Goal: Task Accomplishment & Management: Manage account settings

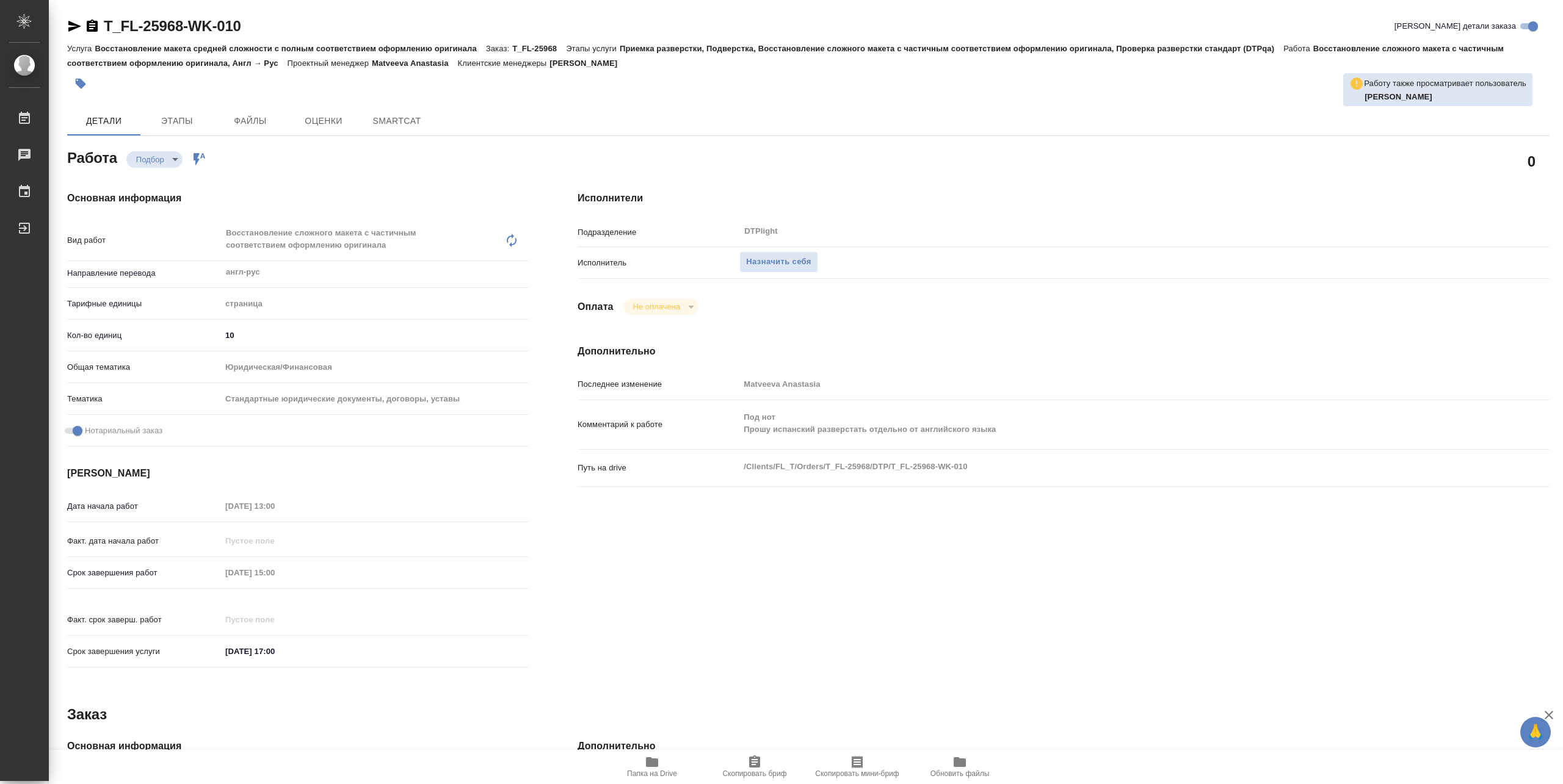
type textarea "x"
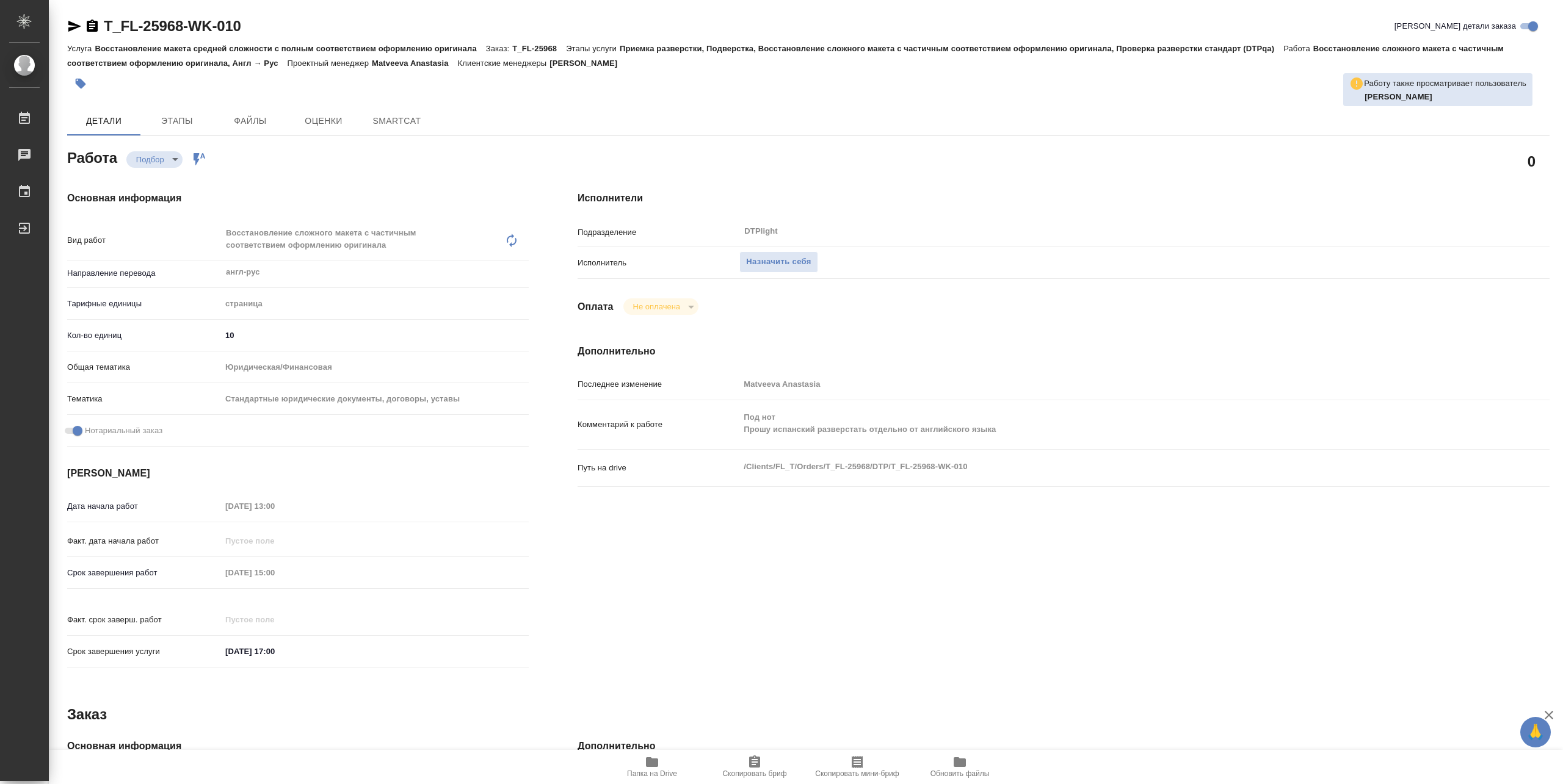
type textarea "x"
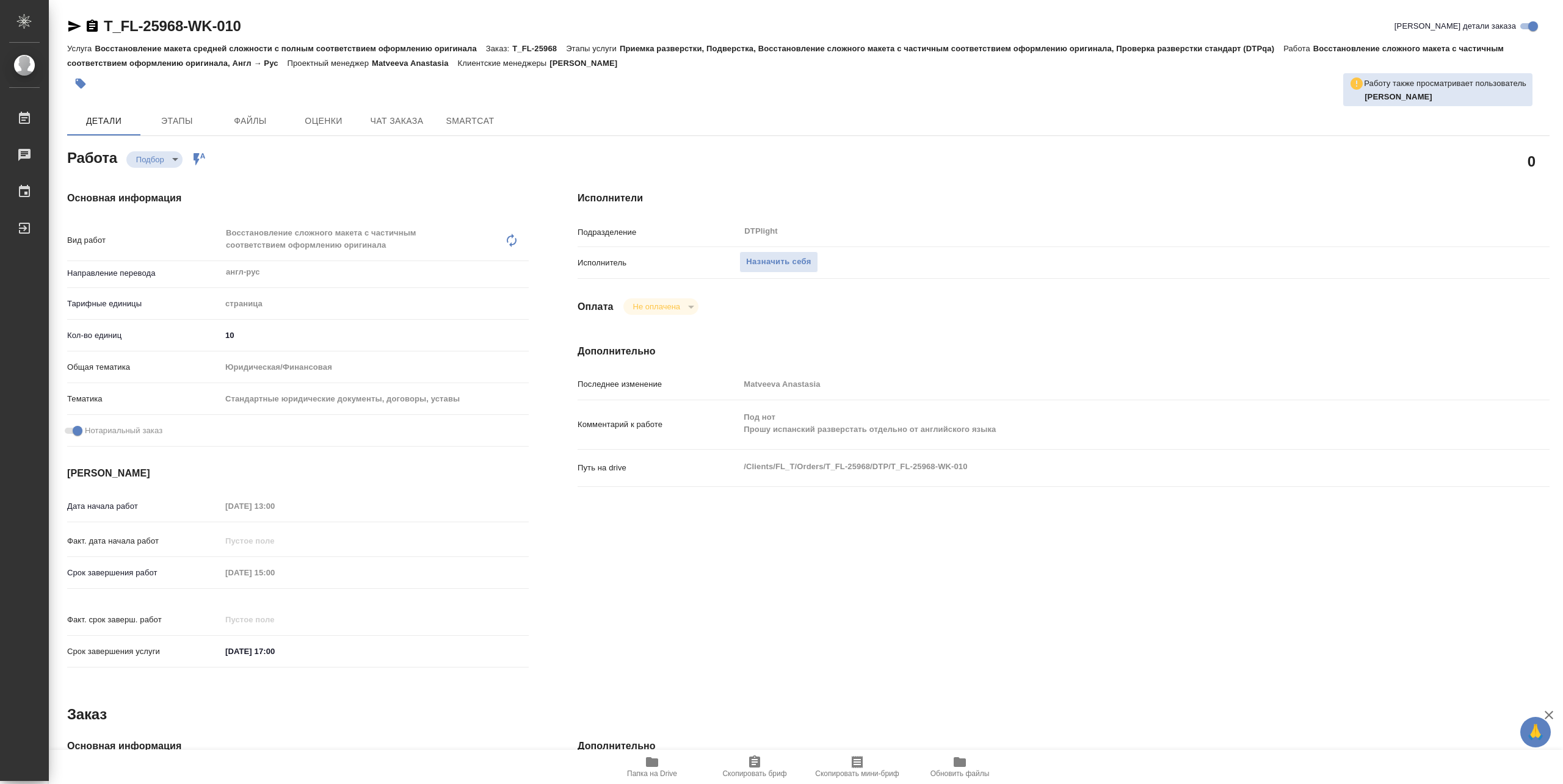
type textarea "x"
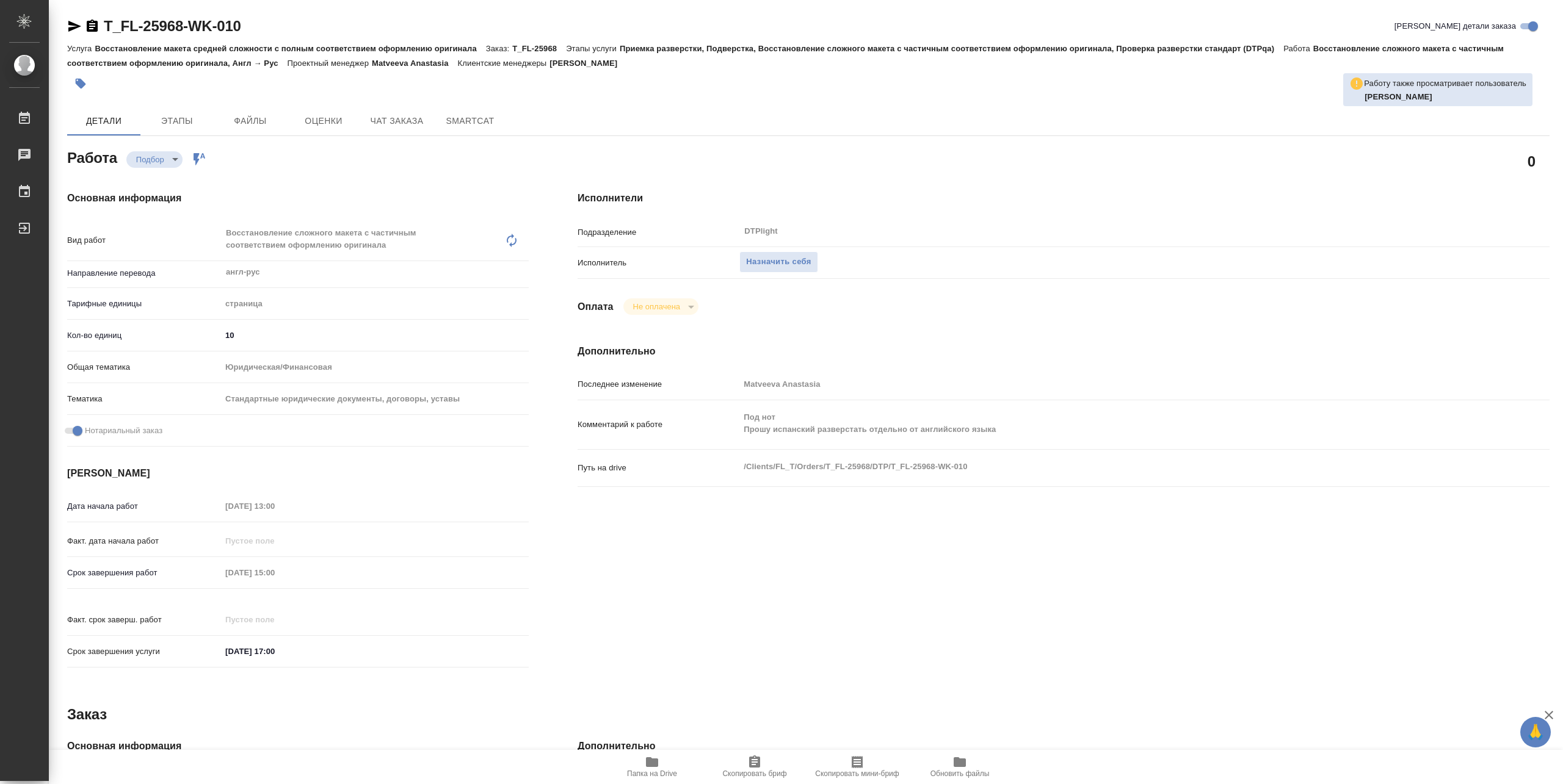
type textarea "x"
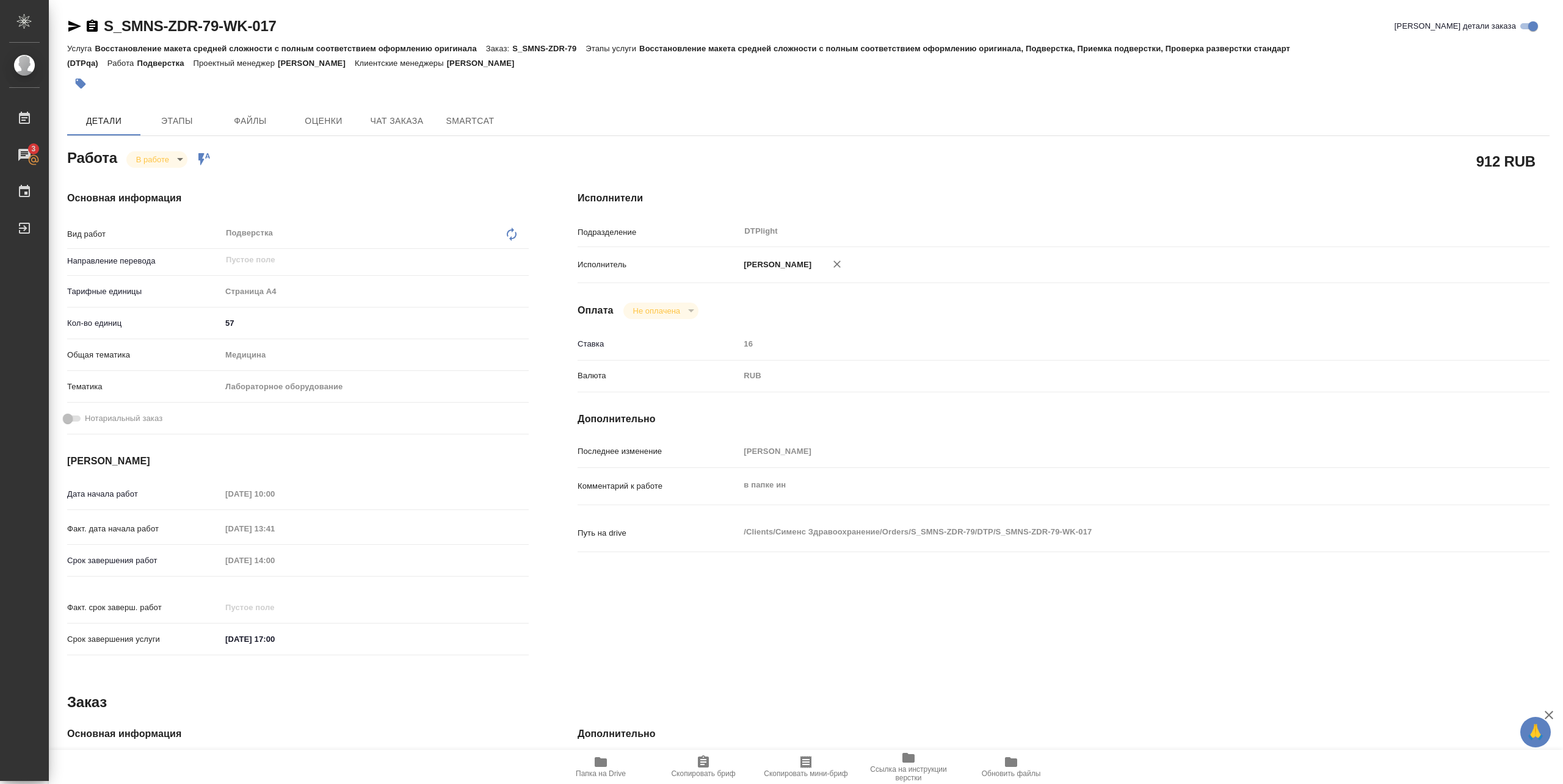
click at [596, 758] on icon "button" at bounding box center [600, 762] width 12 height 9
click at [172, 161] on body "🙏 .cls-1 fill:#fff; AWATERA Pankina Anna Работы 3 Чаты График Выйти S_SMNS-ZDR-…" at bounding box center [782, 392] width 1563 height 784
click at [166, 179] on button "Выполнен" at bounding box center [159, 180] width 45 height 14
drag, startPoint x: 105, startPoint y: 35, endPoint x: 323, endPoint y: 22, distance: 218.4
click at [323, 22] on div "S_SMNS-ZDR-79-WK-017 Кратко детали заказа" at bounding box center [808, 26] width 1482 height 20
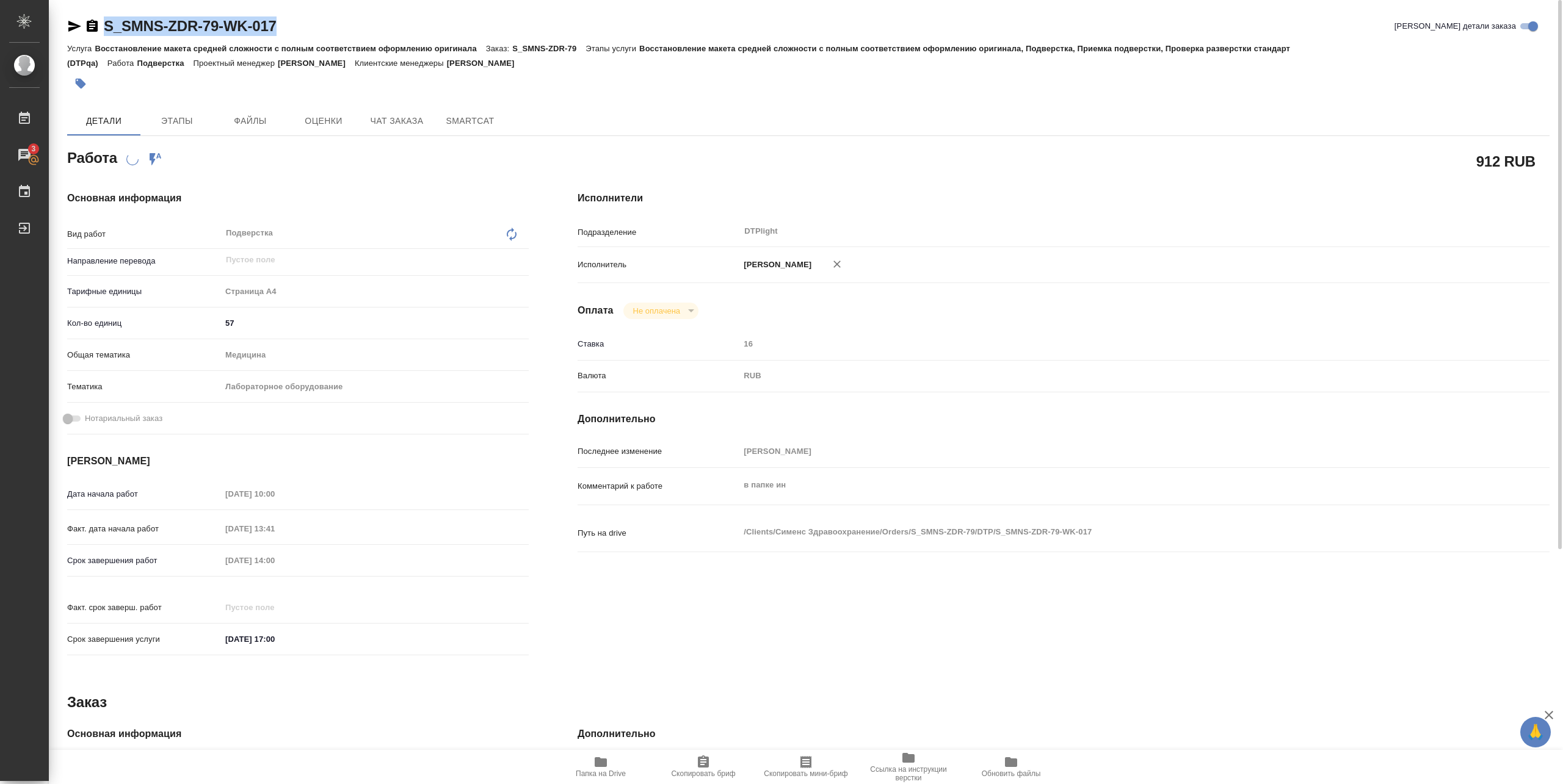
copy link "S_SMNS-ZDR-79-WK-017"
type textarea "x"
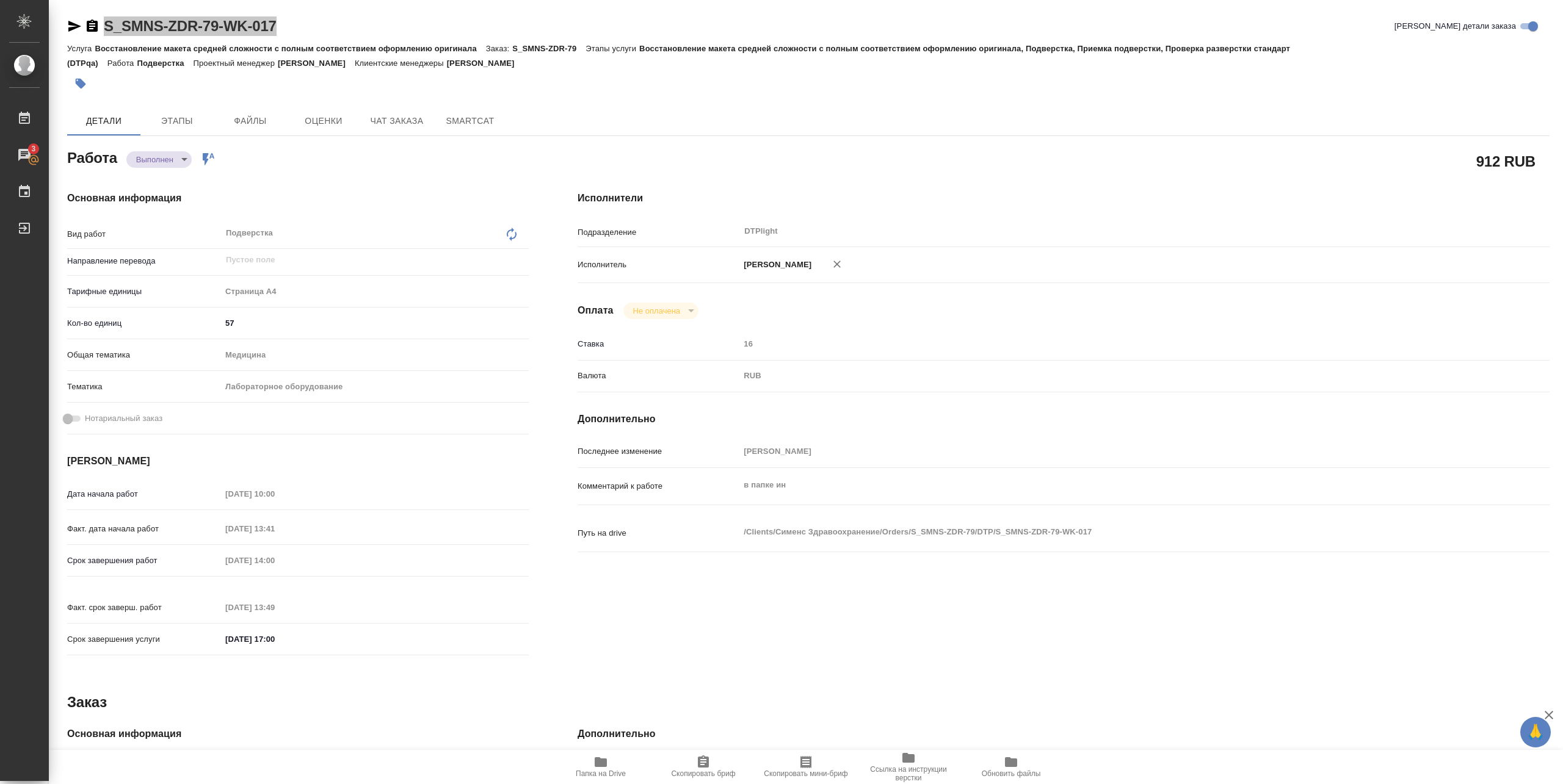
type textarea "x"
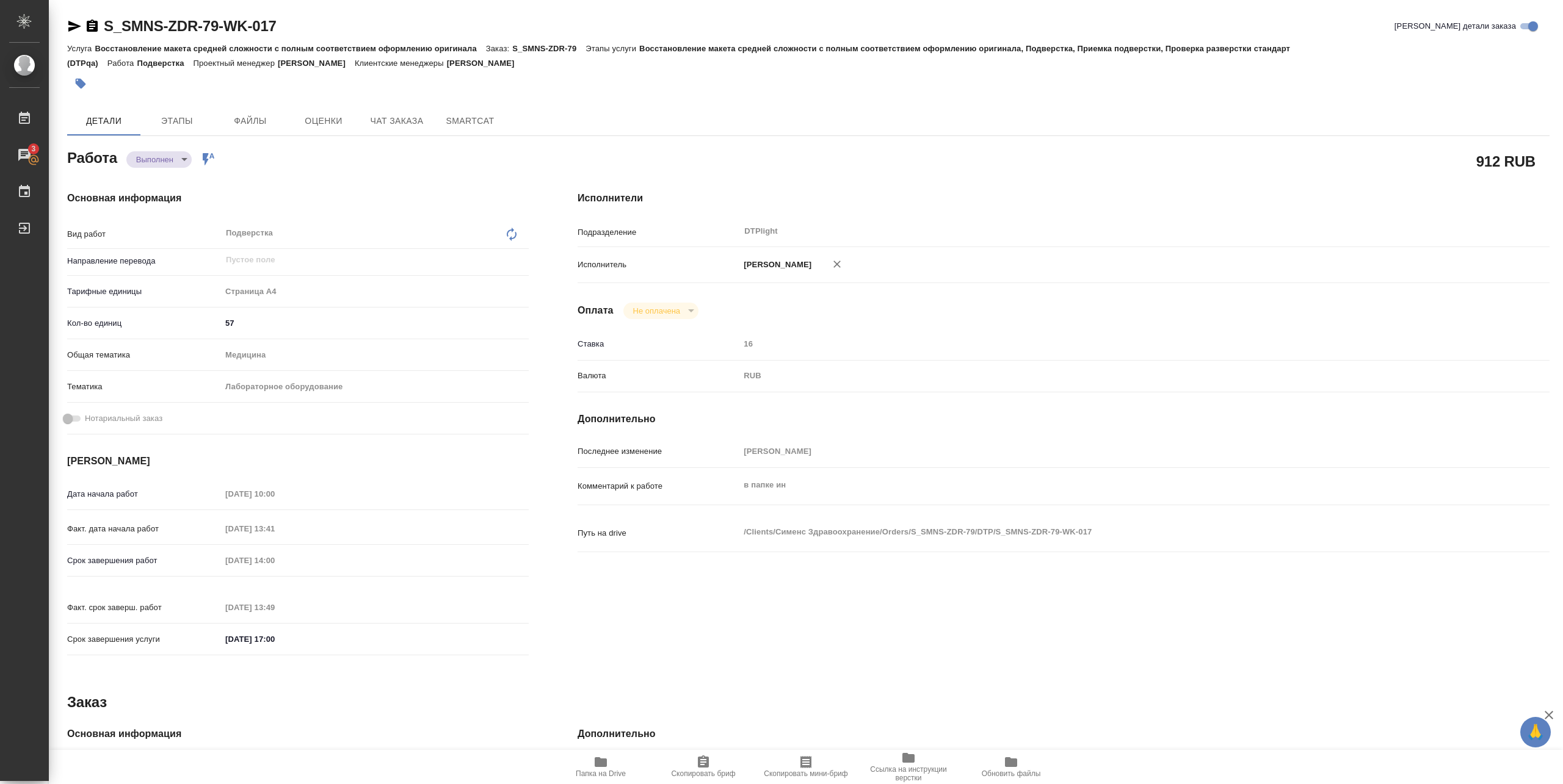
type textarea "x"
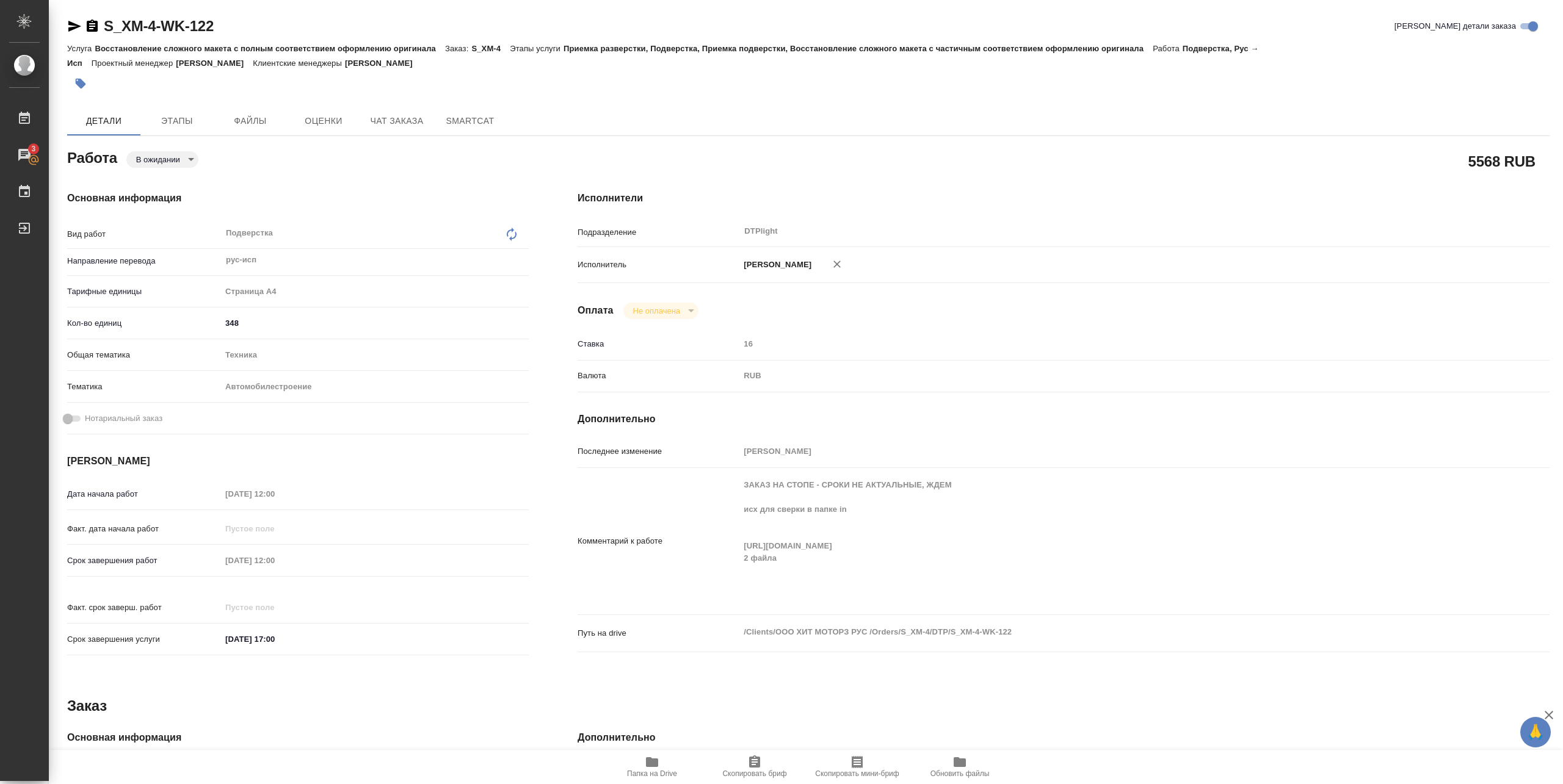
scroll to position [162, 0]
type textarea "x"
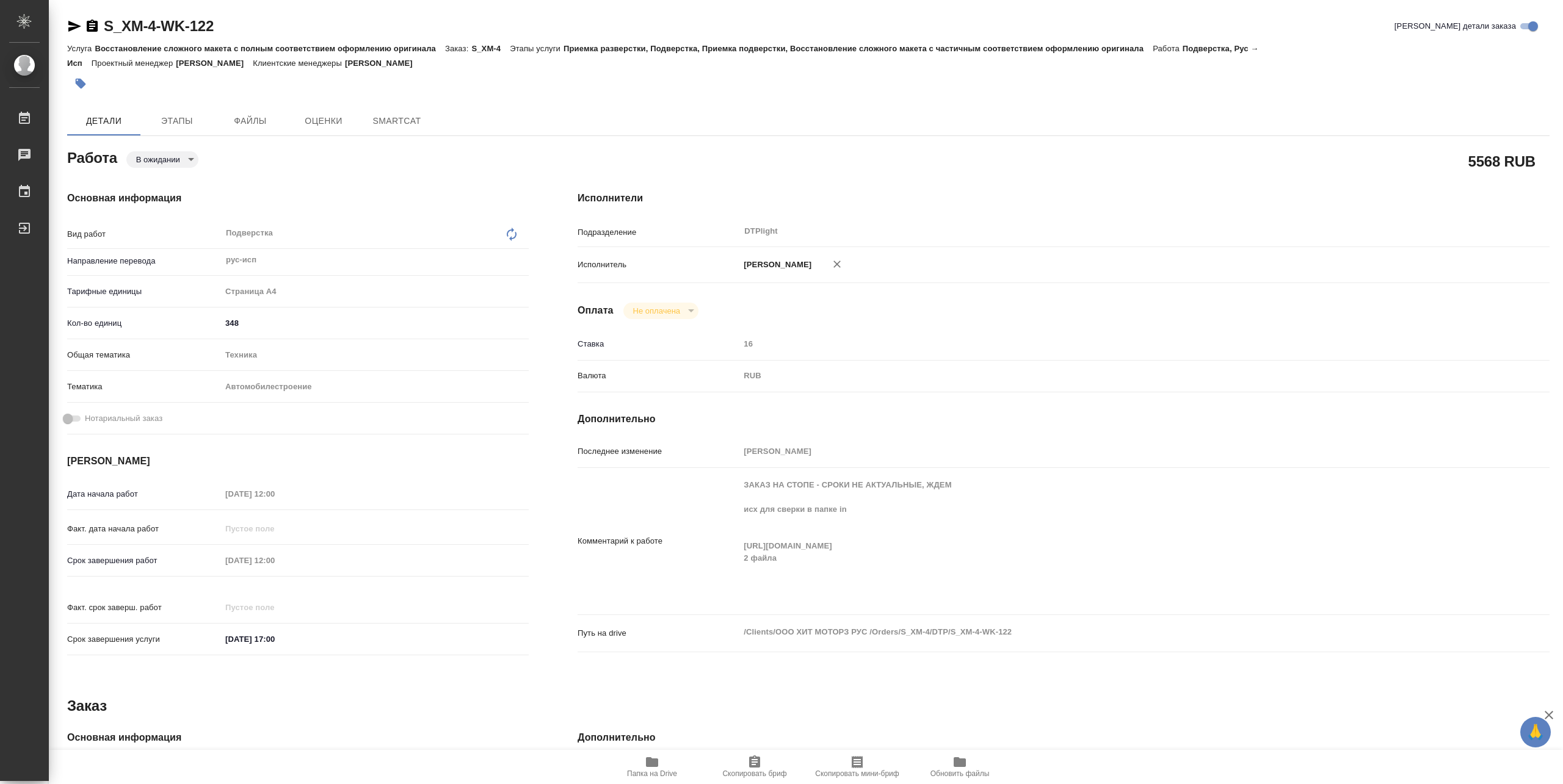
type textarea "x"
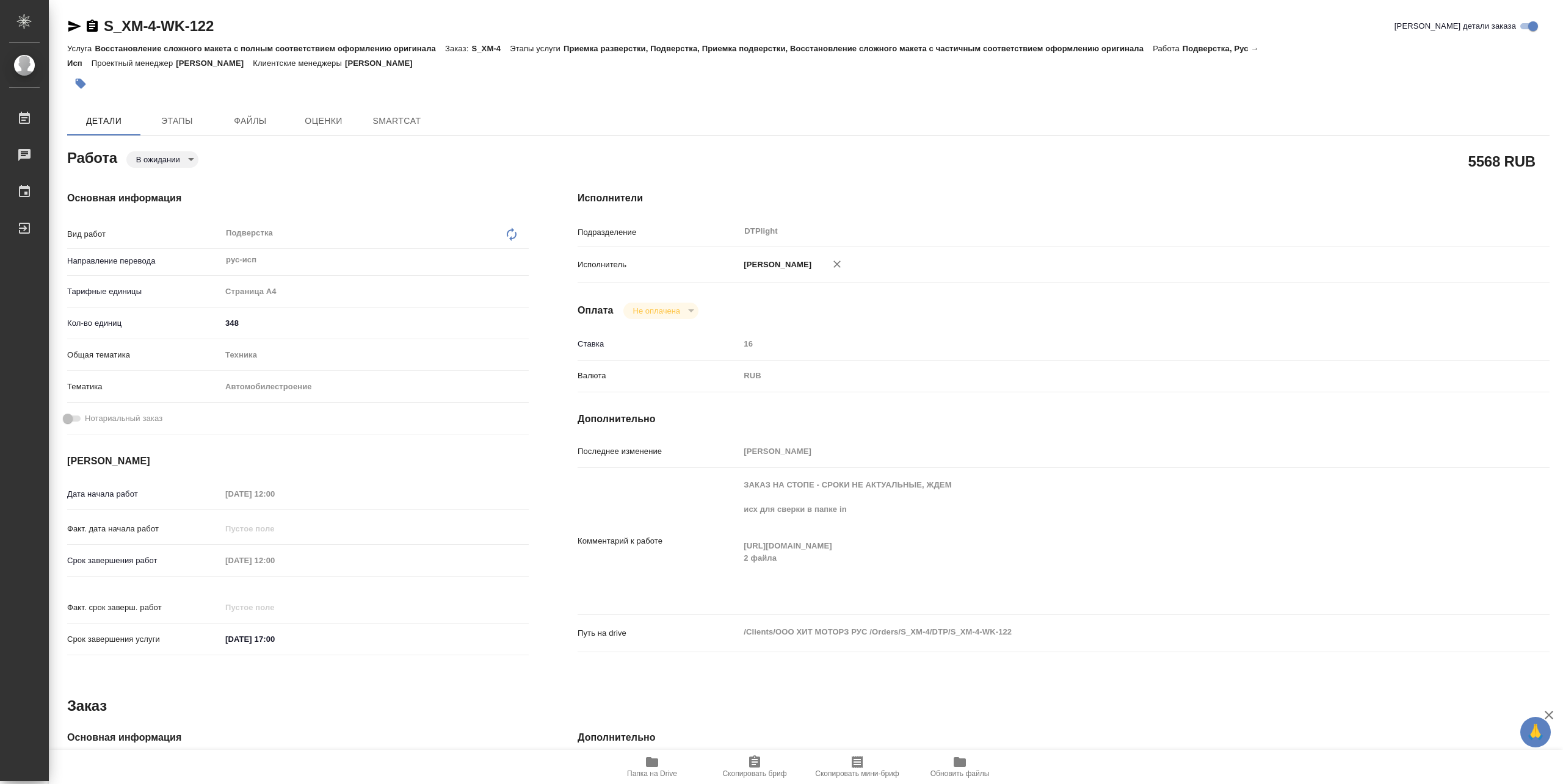
type textarea "x"
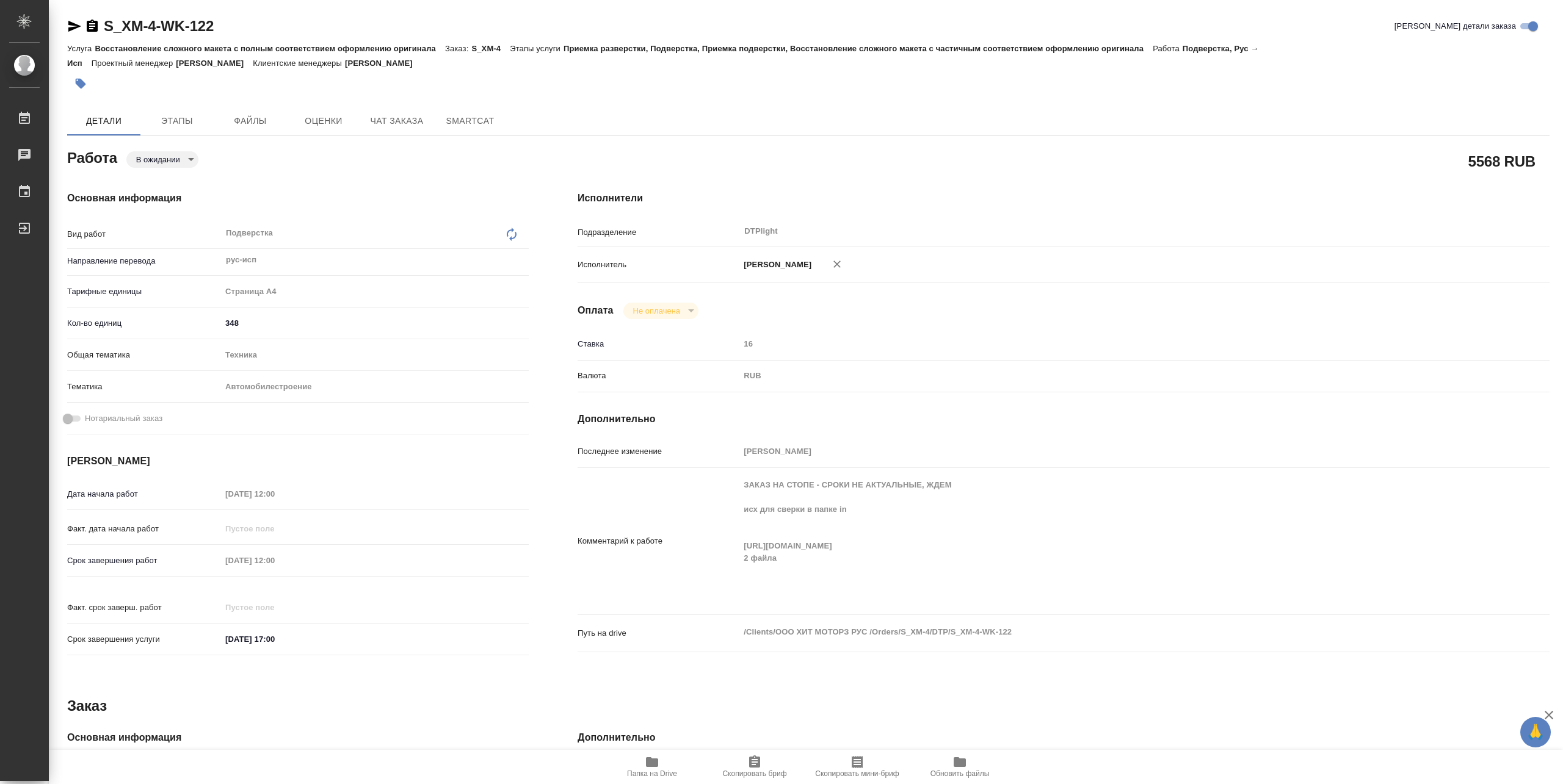
type textarea "x"
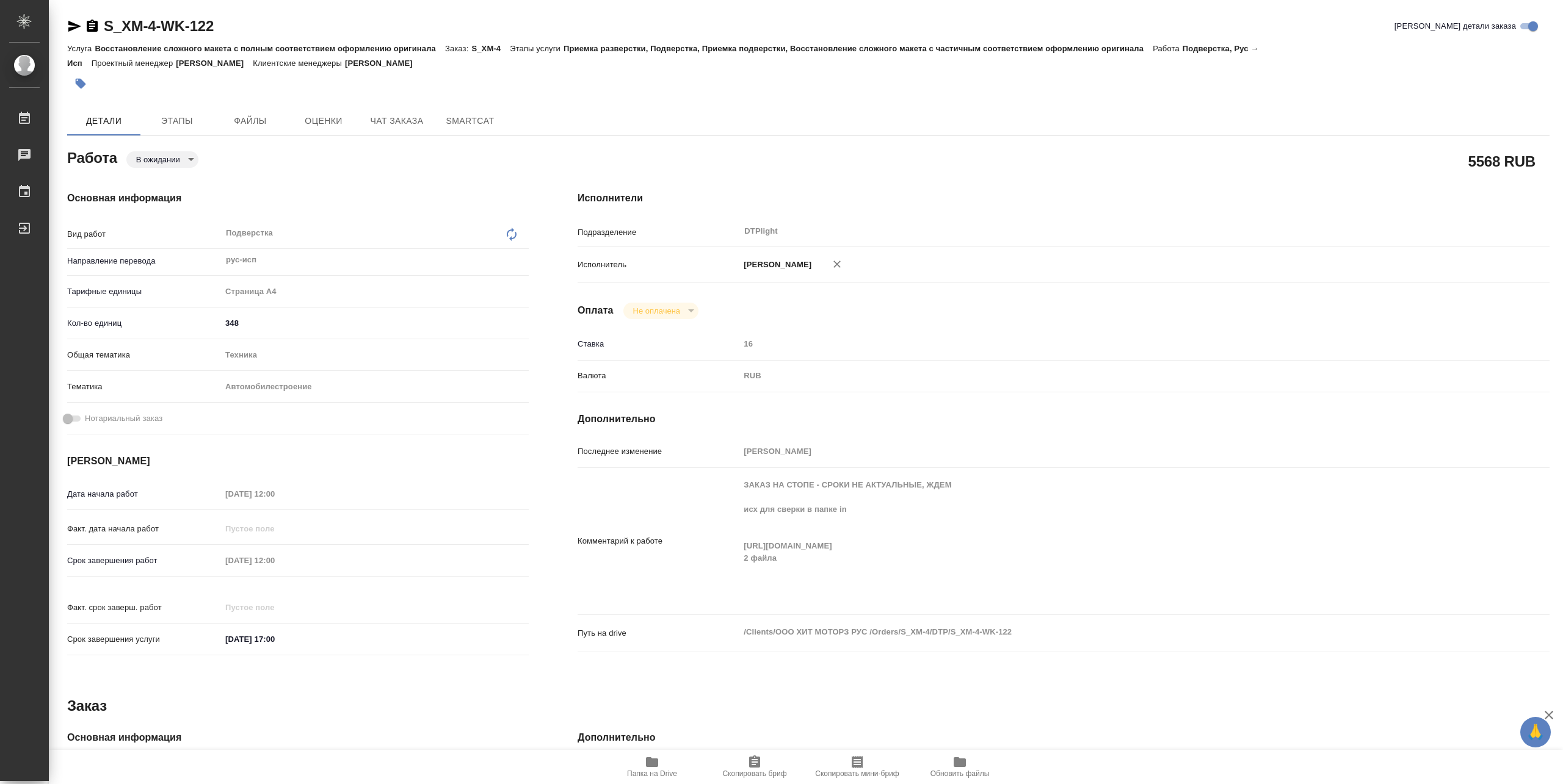
type textarea "x"
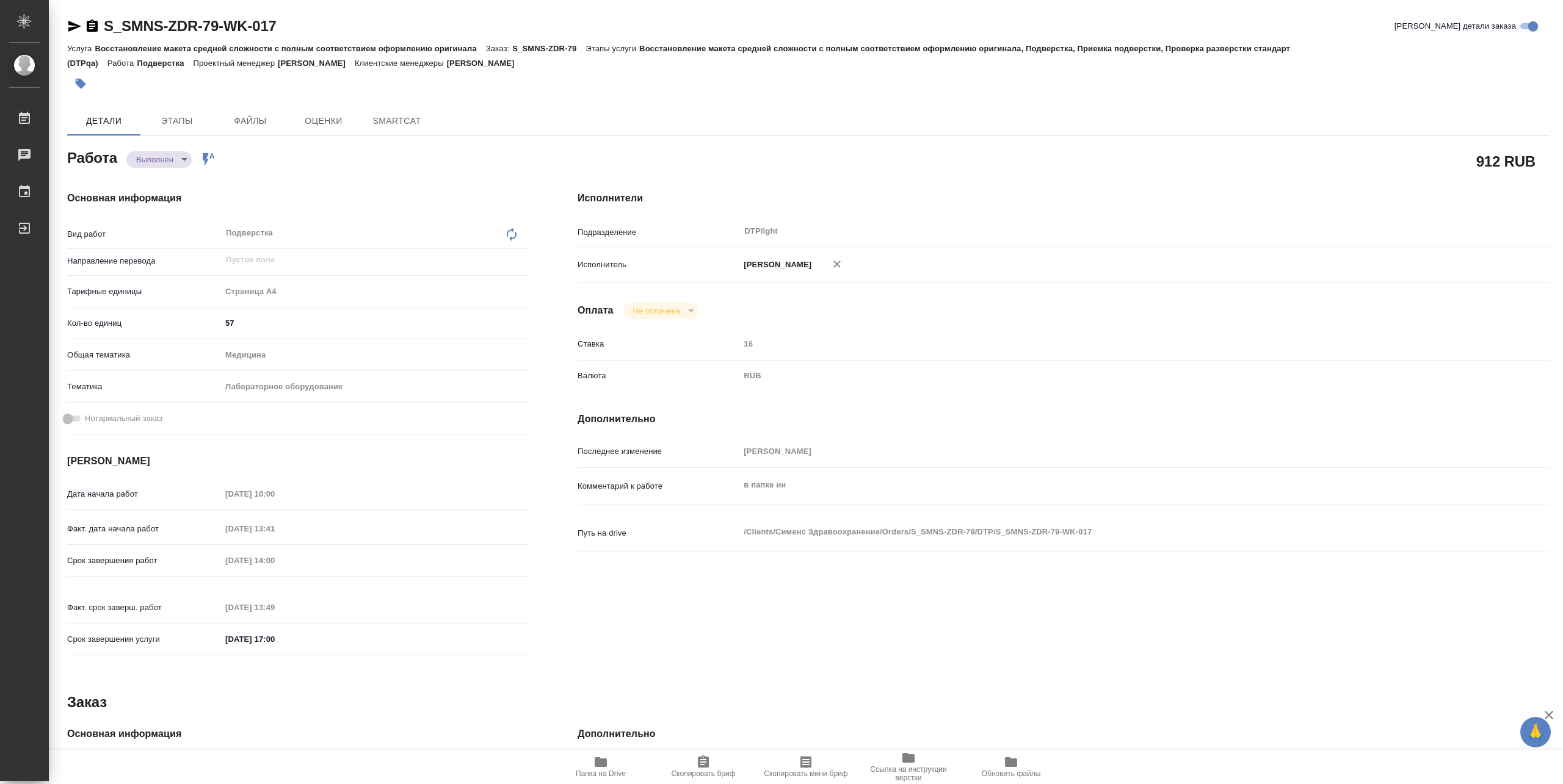
type textarea "x"
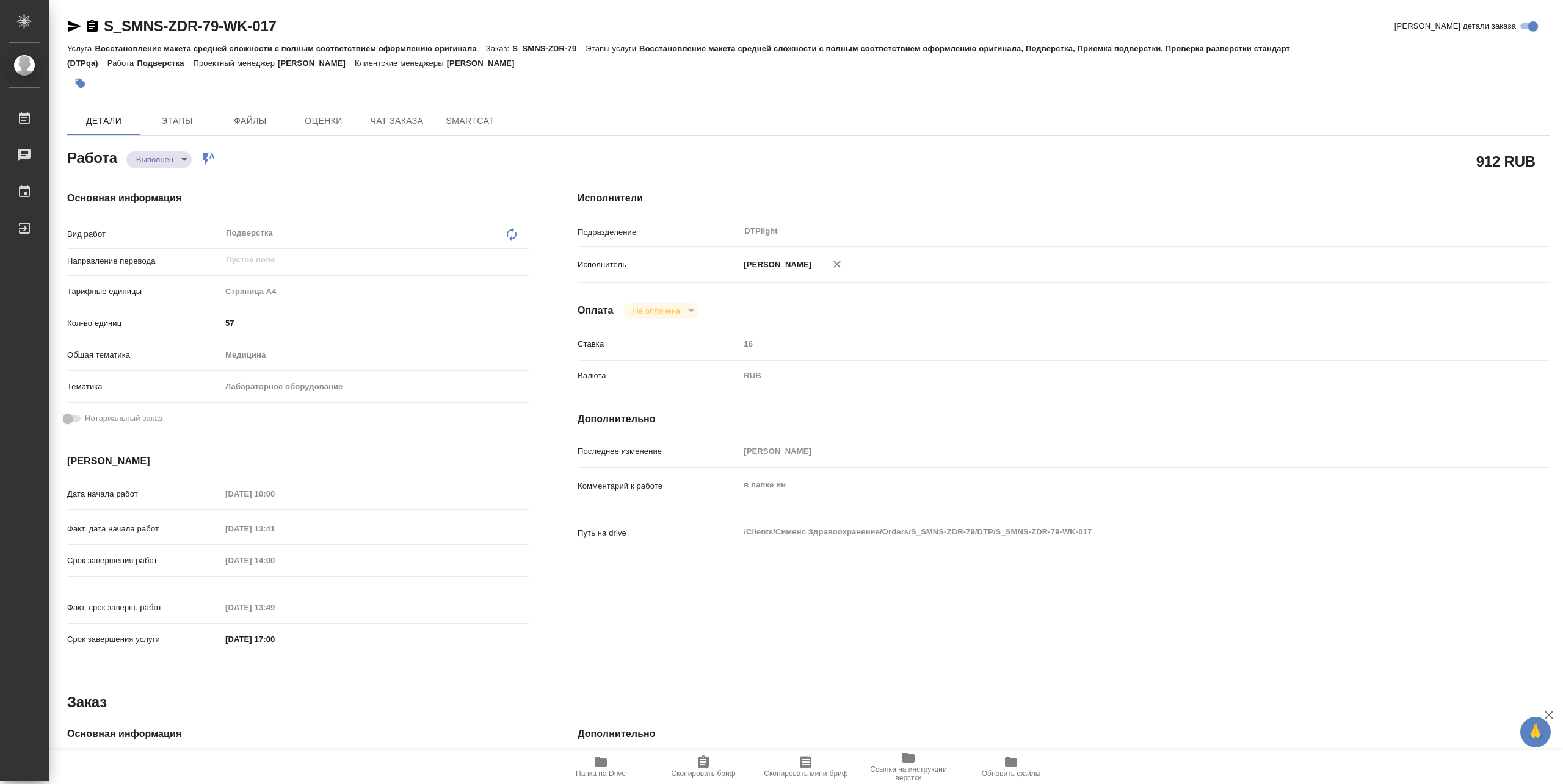
type textarea "x"
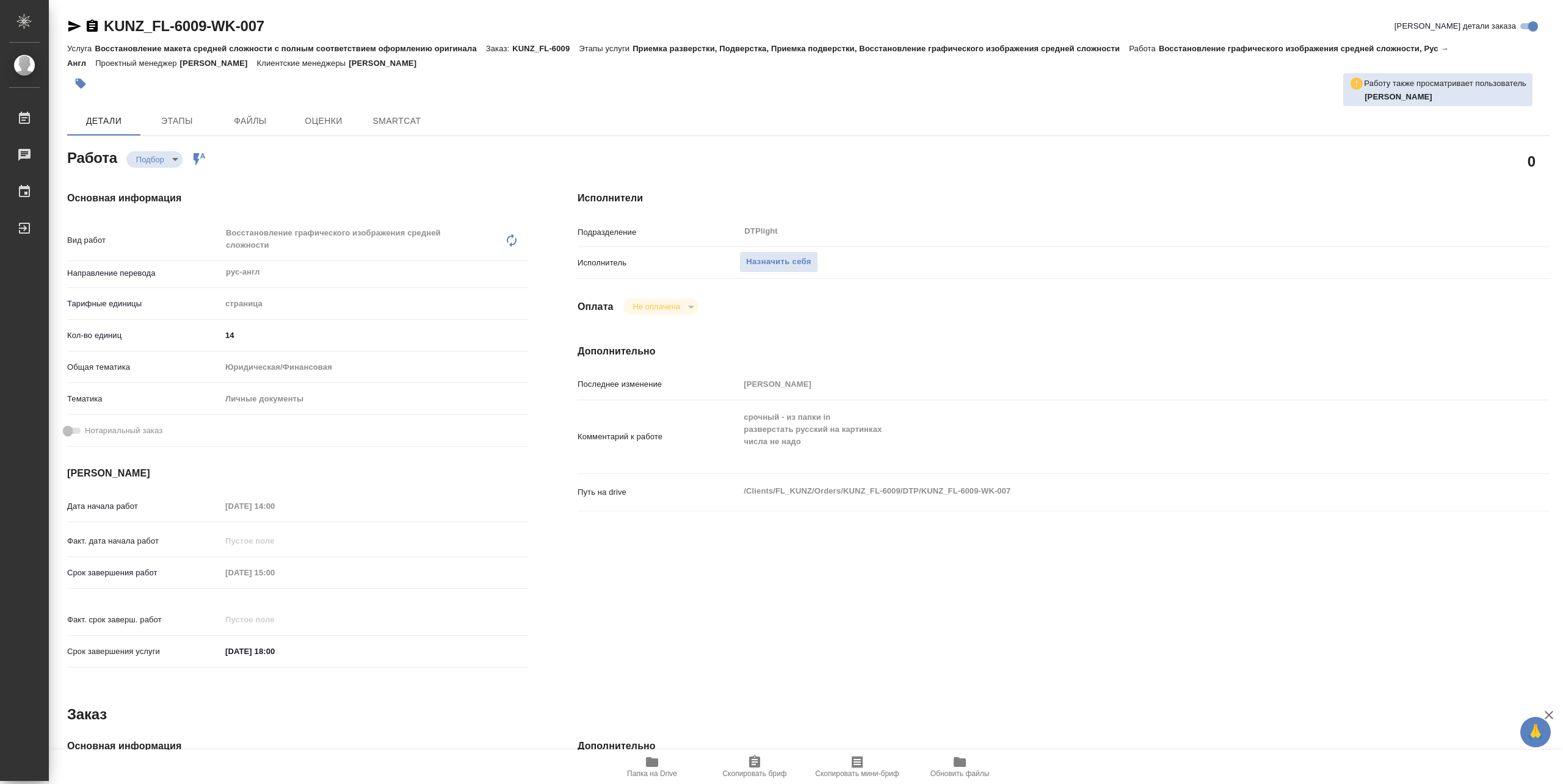
type textarea "x"
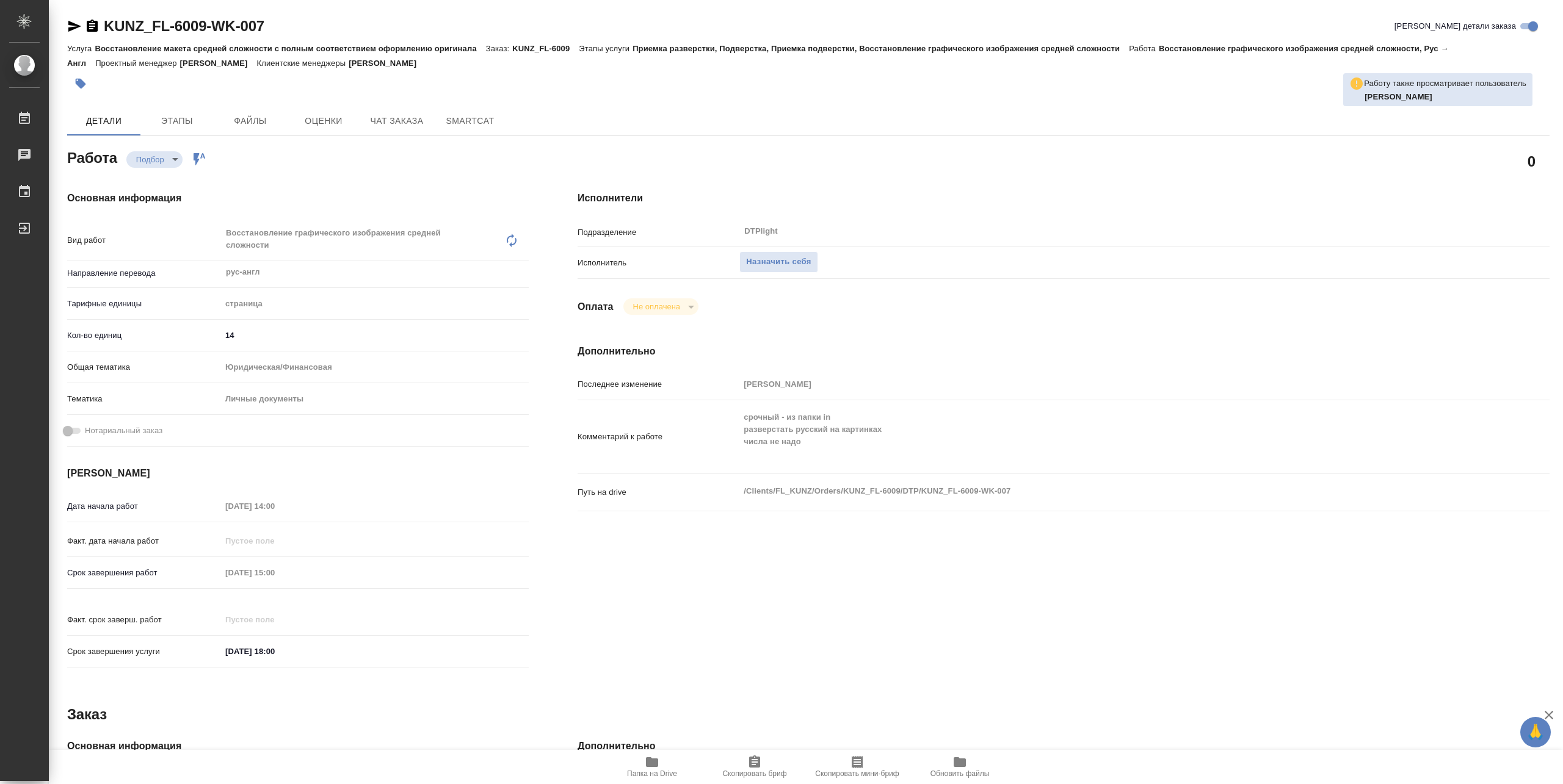
type textarea "x"
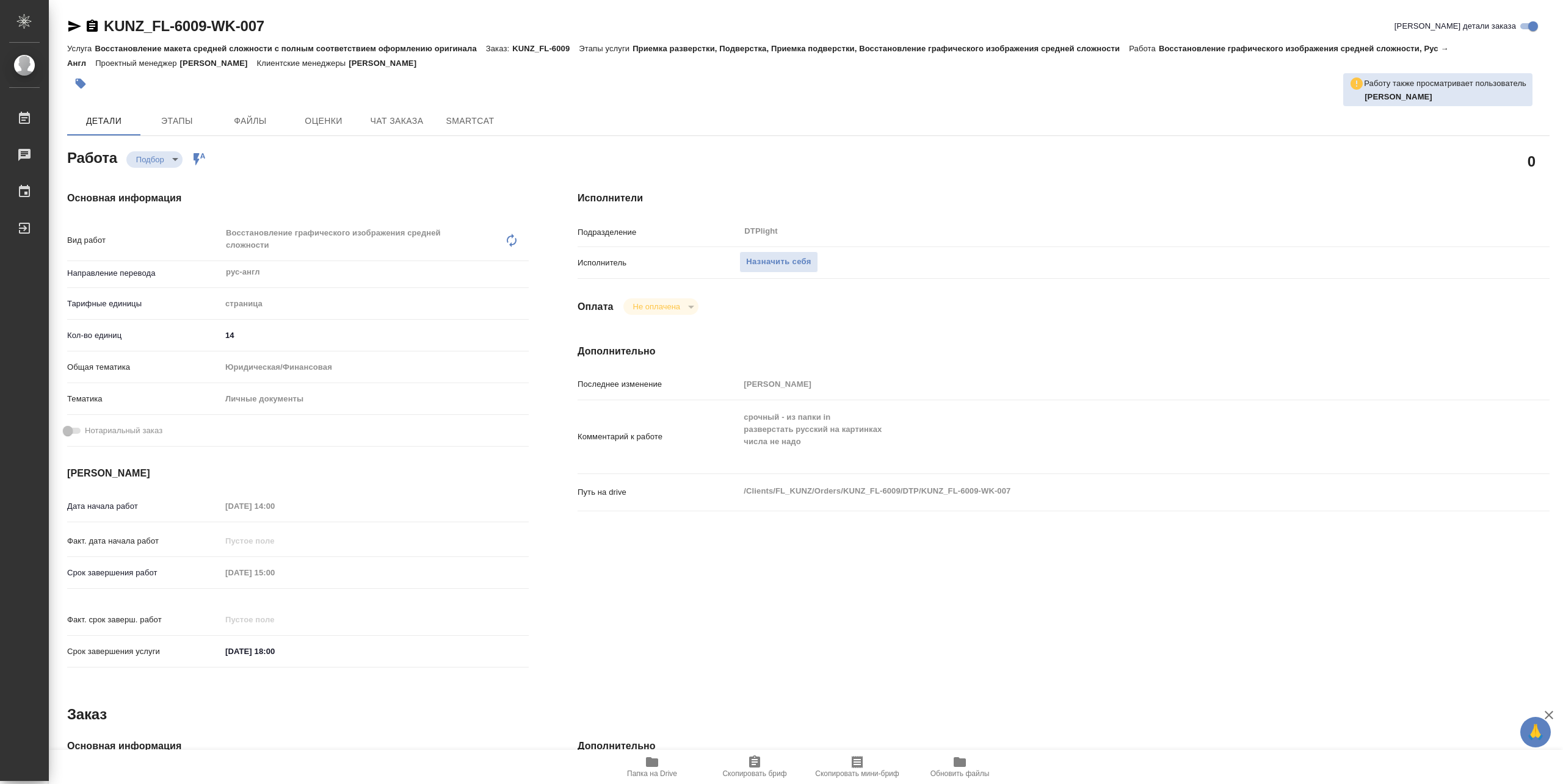
type textarea "x"
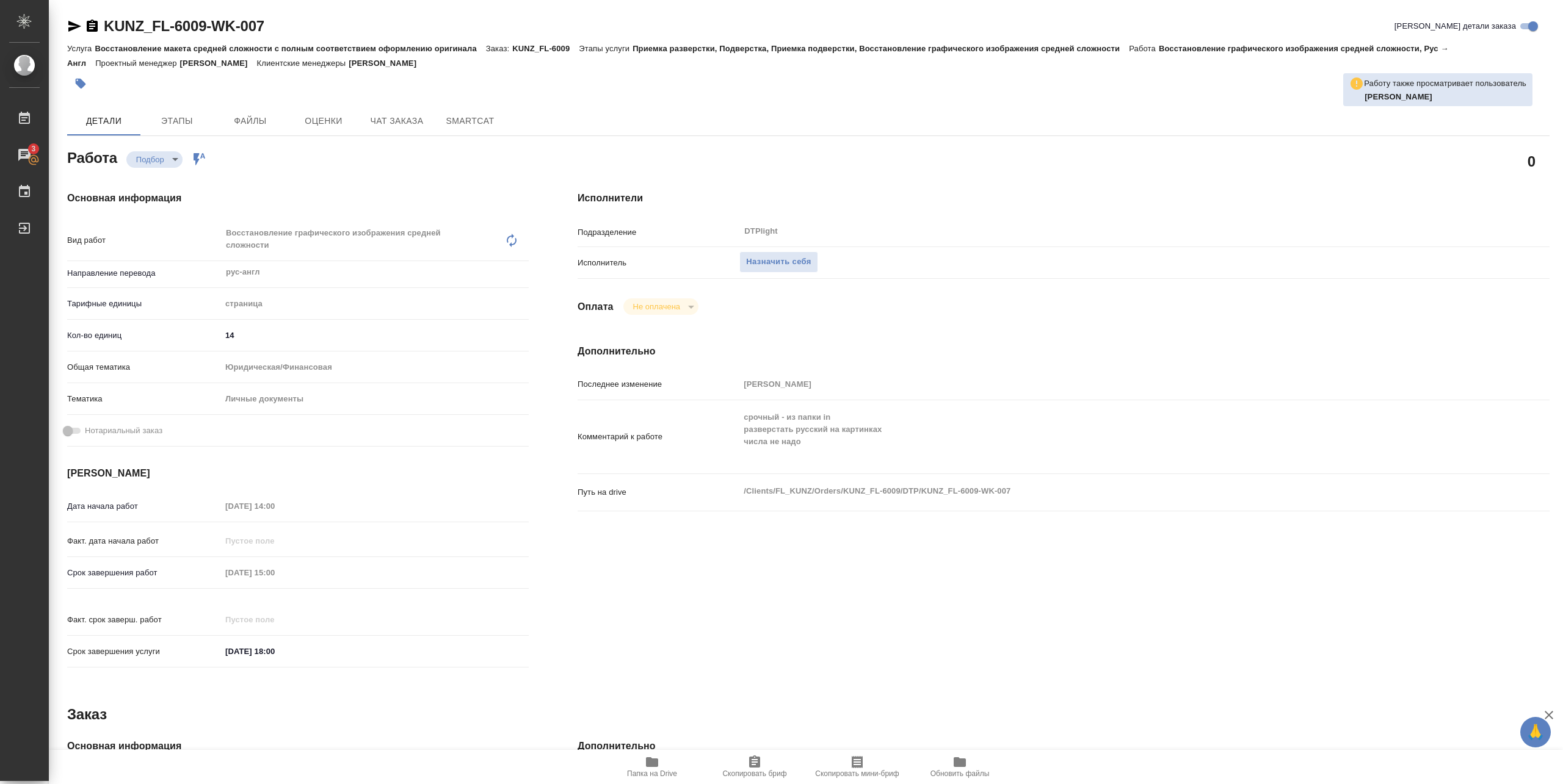
click at [664, 777] on span "Папка на Drive" at bounding box center [652, 774] width 50 height 9
click at [791, 255] on span "Назначить себя" at bounding box center [778, 262] width 65 height 14
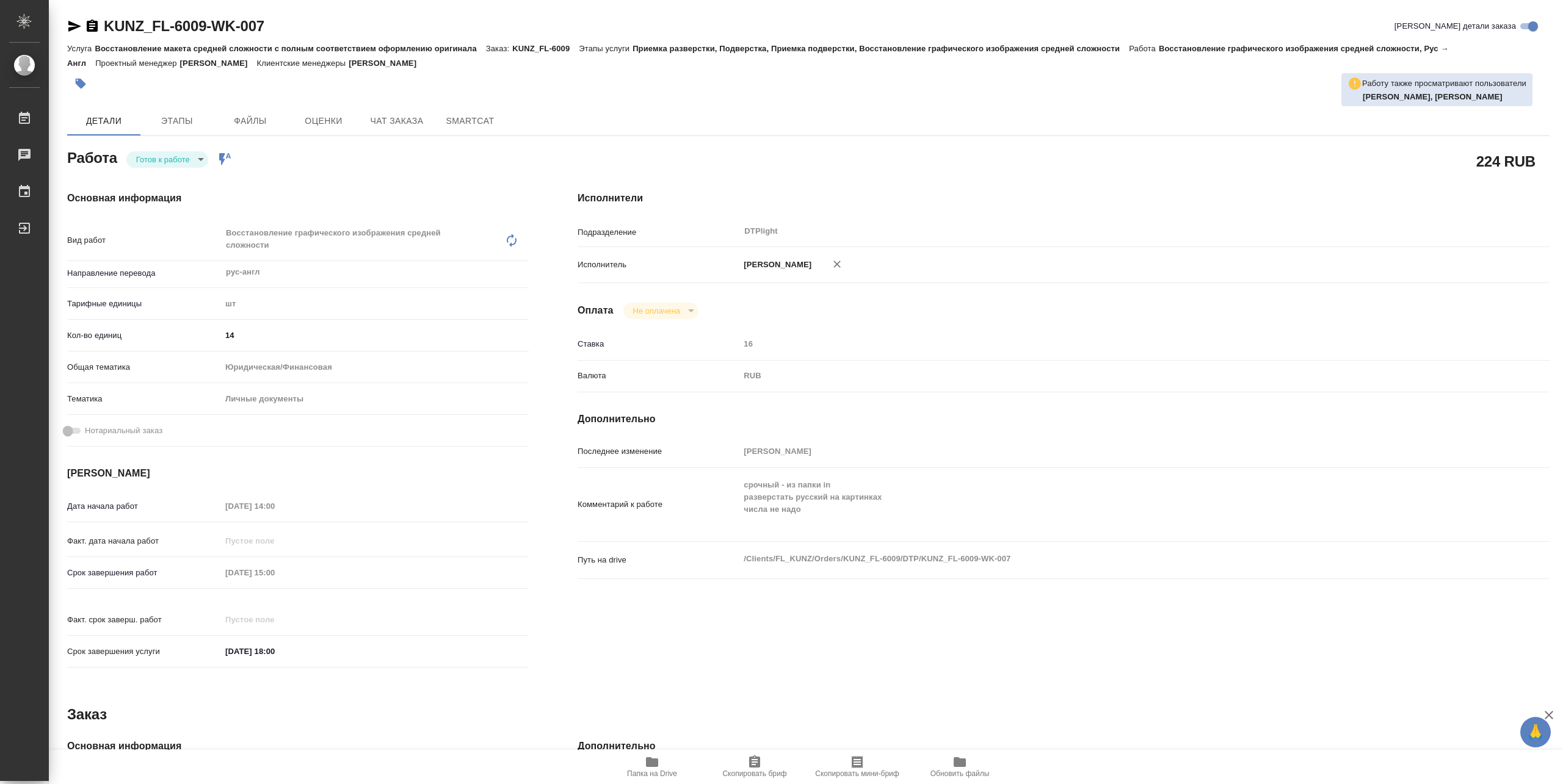
click at [157, 154] on body "🙏 .cls-1 fill:#fff; AWATERA Pankina Anna Работы Чаты График Выйти KUNZ_FL-6009-…" at bounding box center [782, 392] width 1563 height 784
click at [174, 163] on button "В работе" at bounding box center [157, 159] width 41 height 14
type textarea "x"
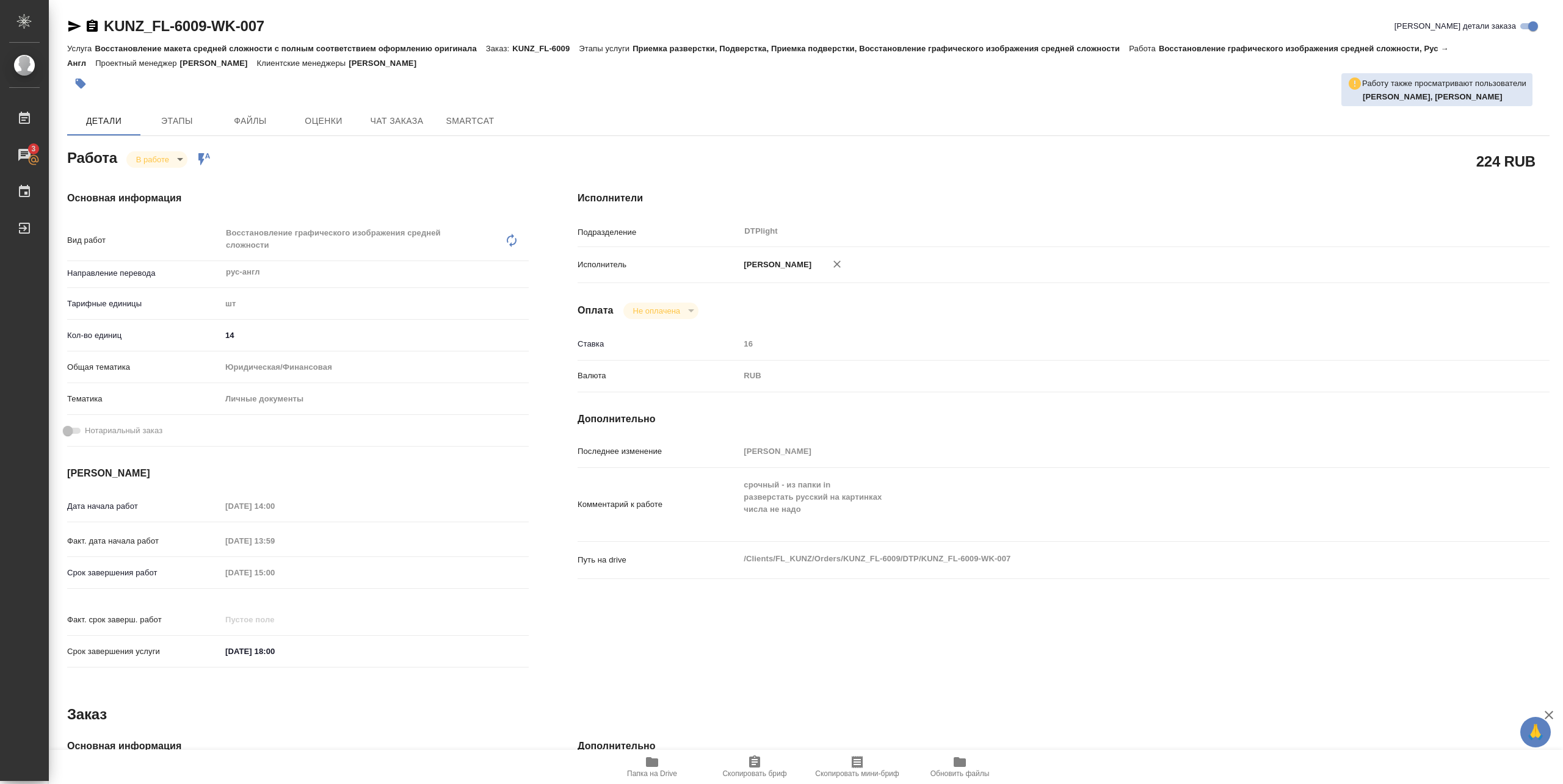
type textarea "x"
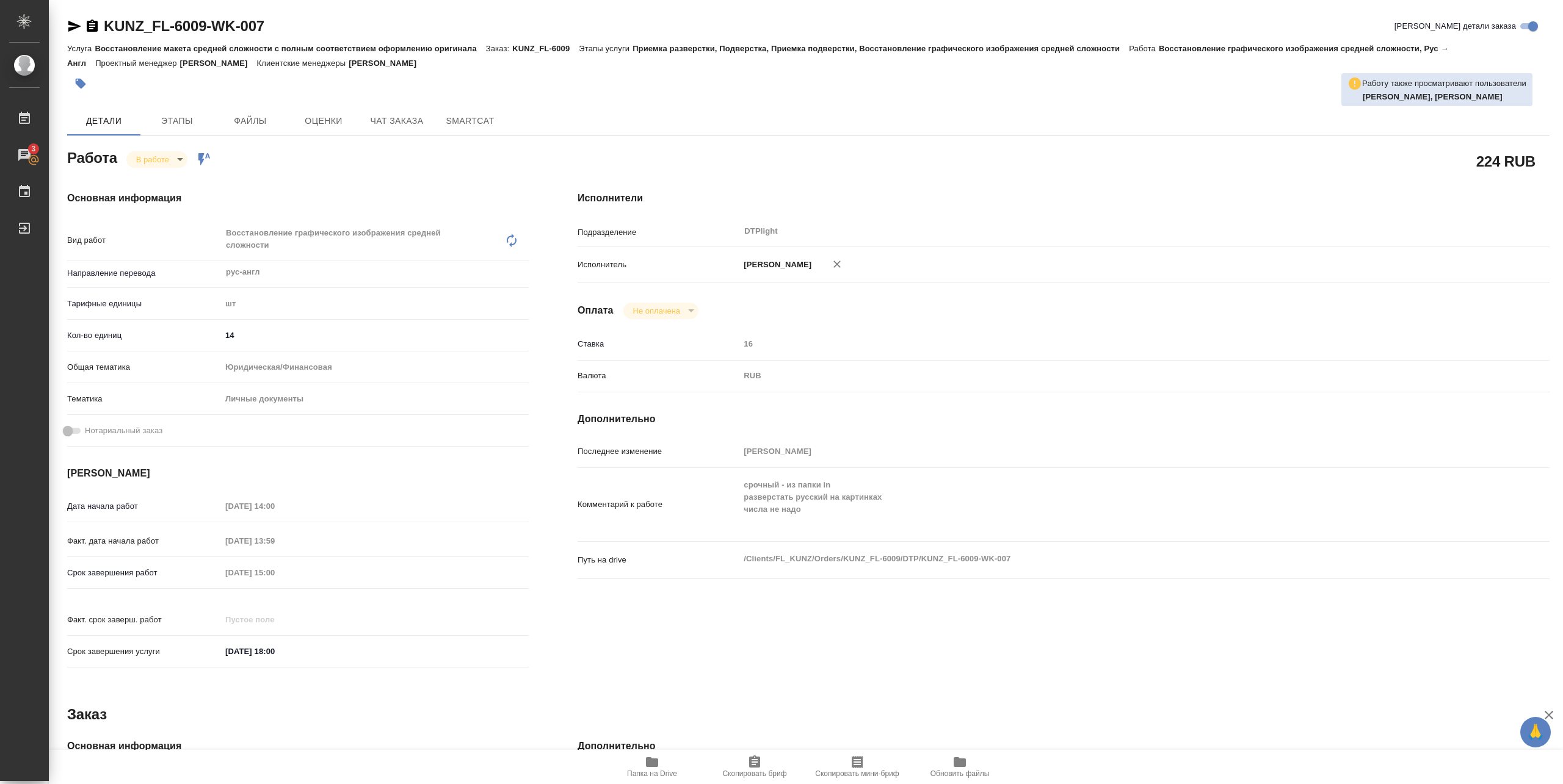
type textarea "x"
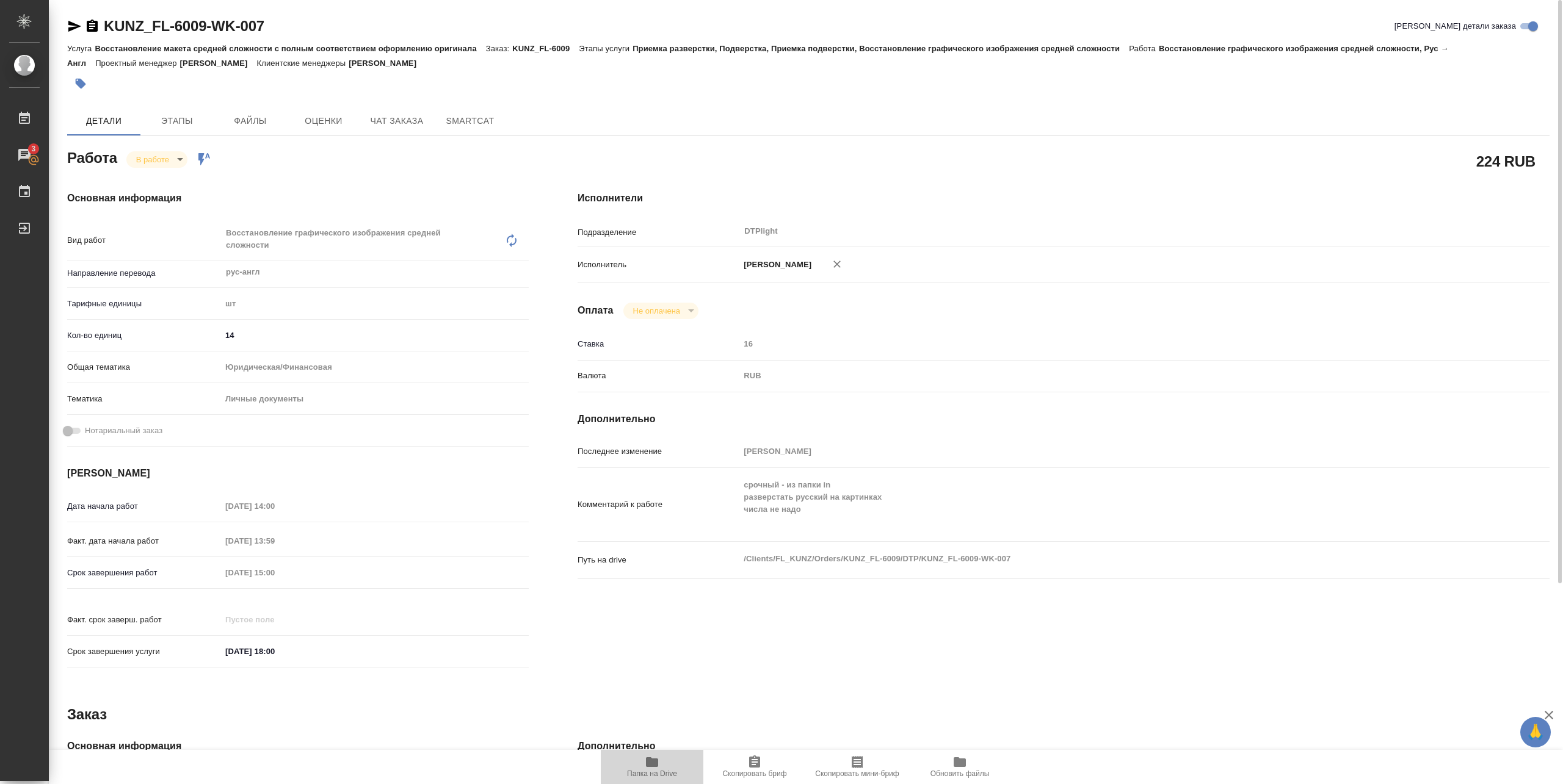
click at [644, 758] on icon "button" at bounding box center [652, 762] width 15 height 15
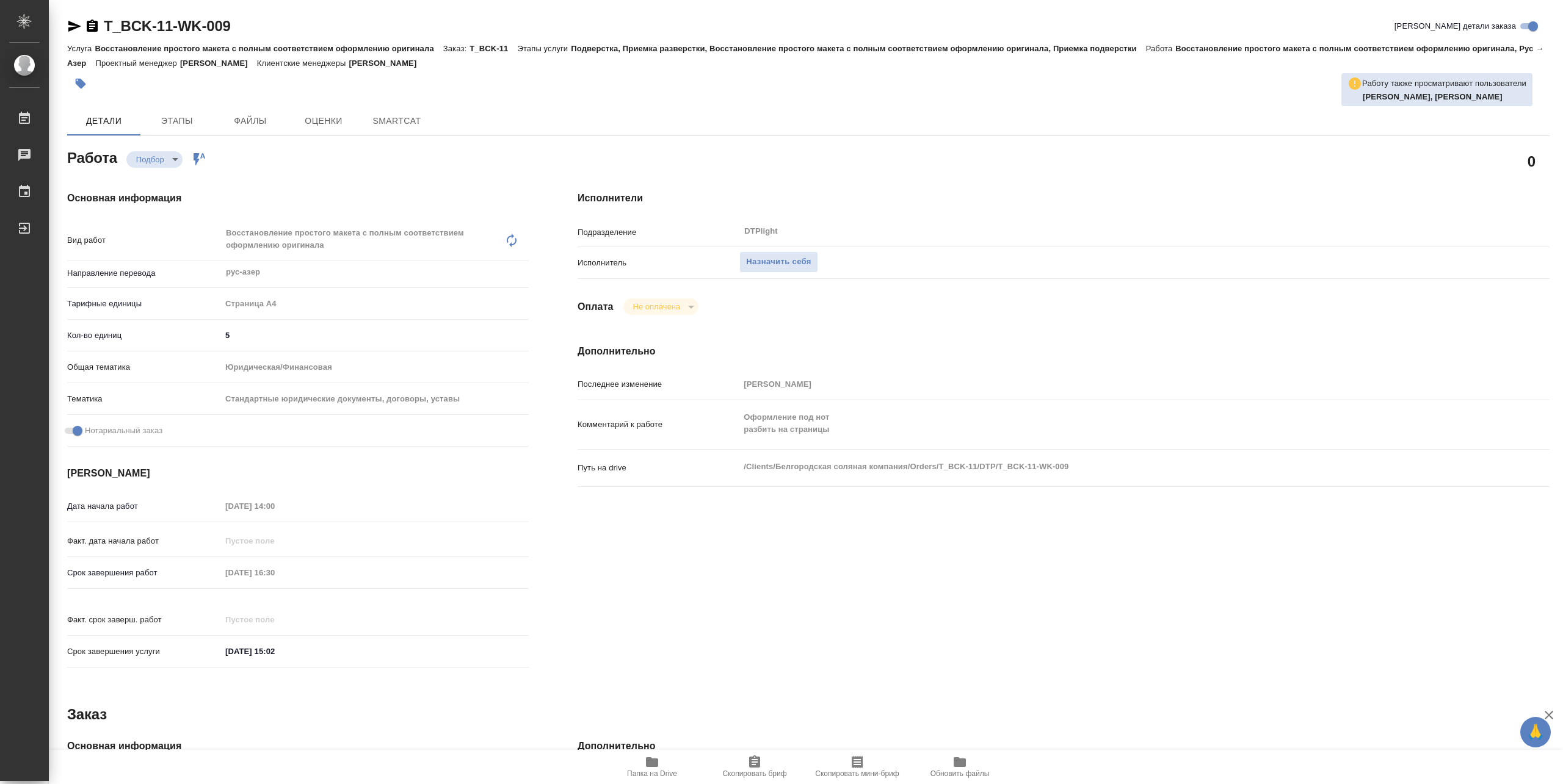
type textarea "x"
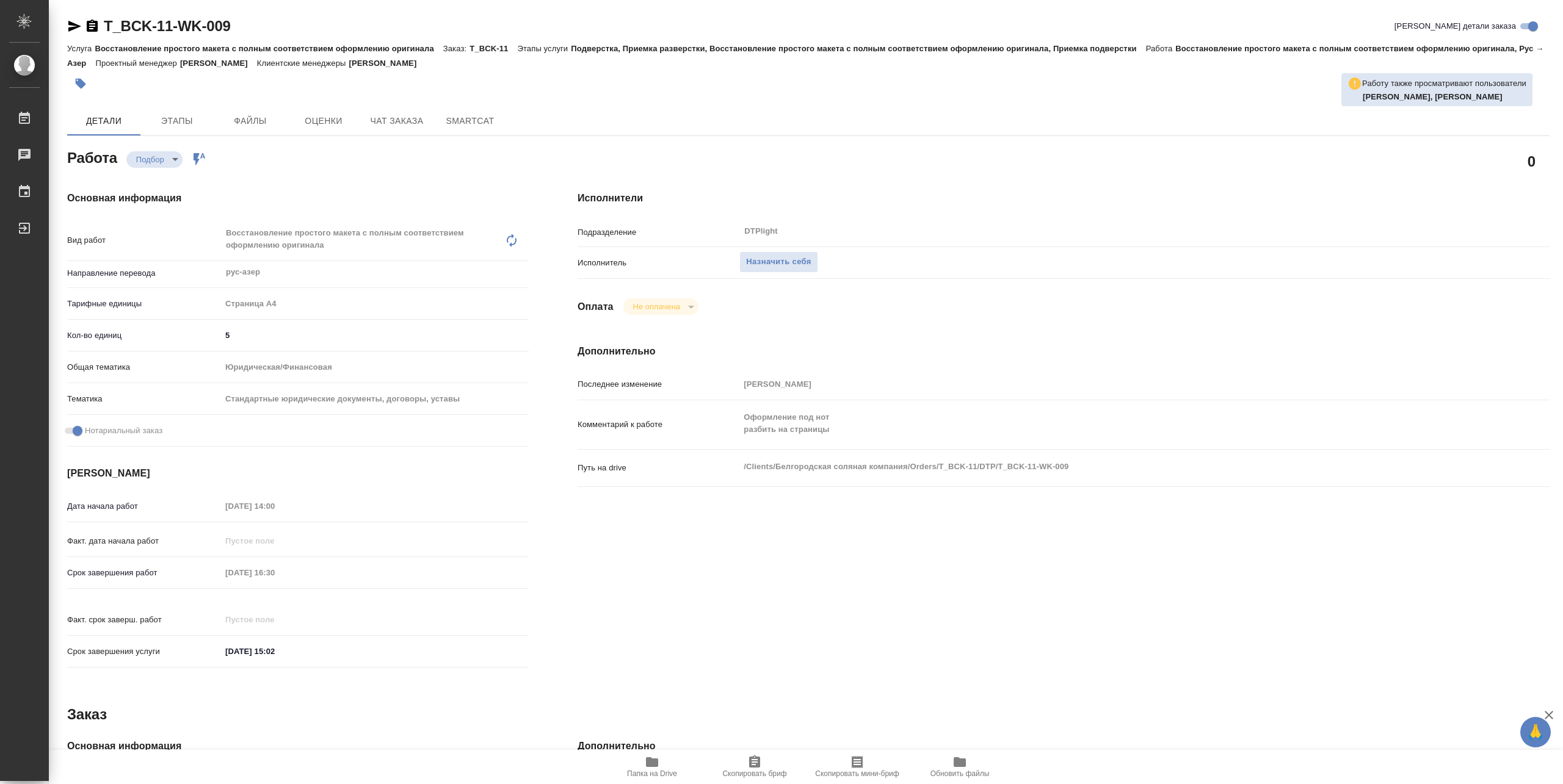
type textarea "x"
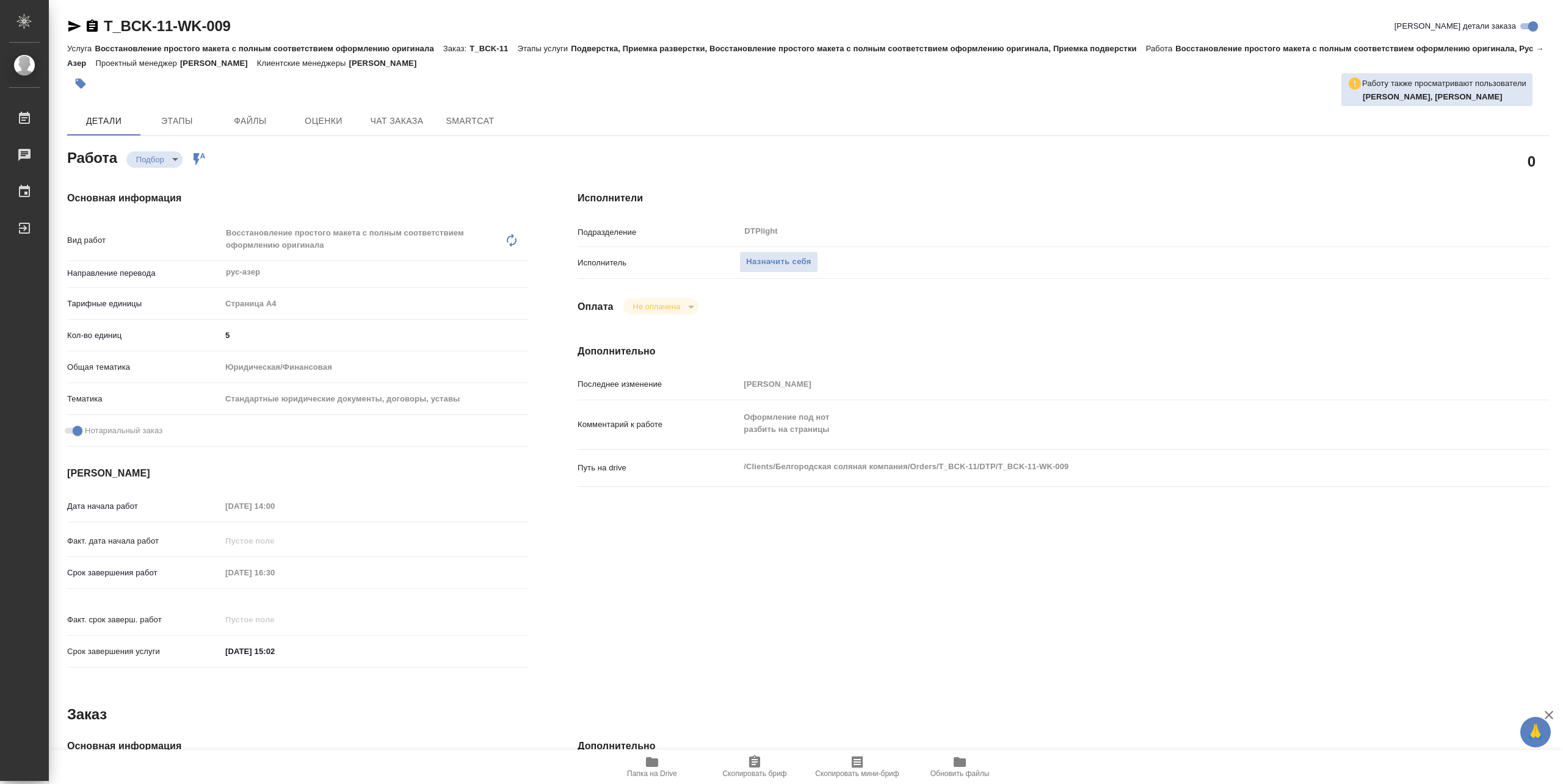
type textarea "x"
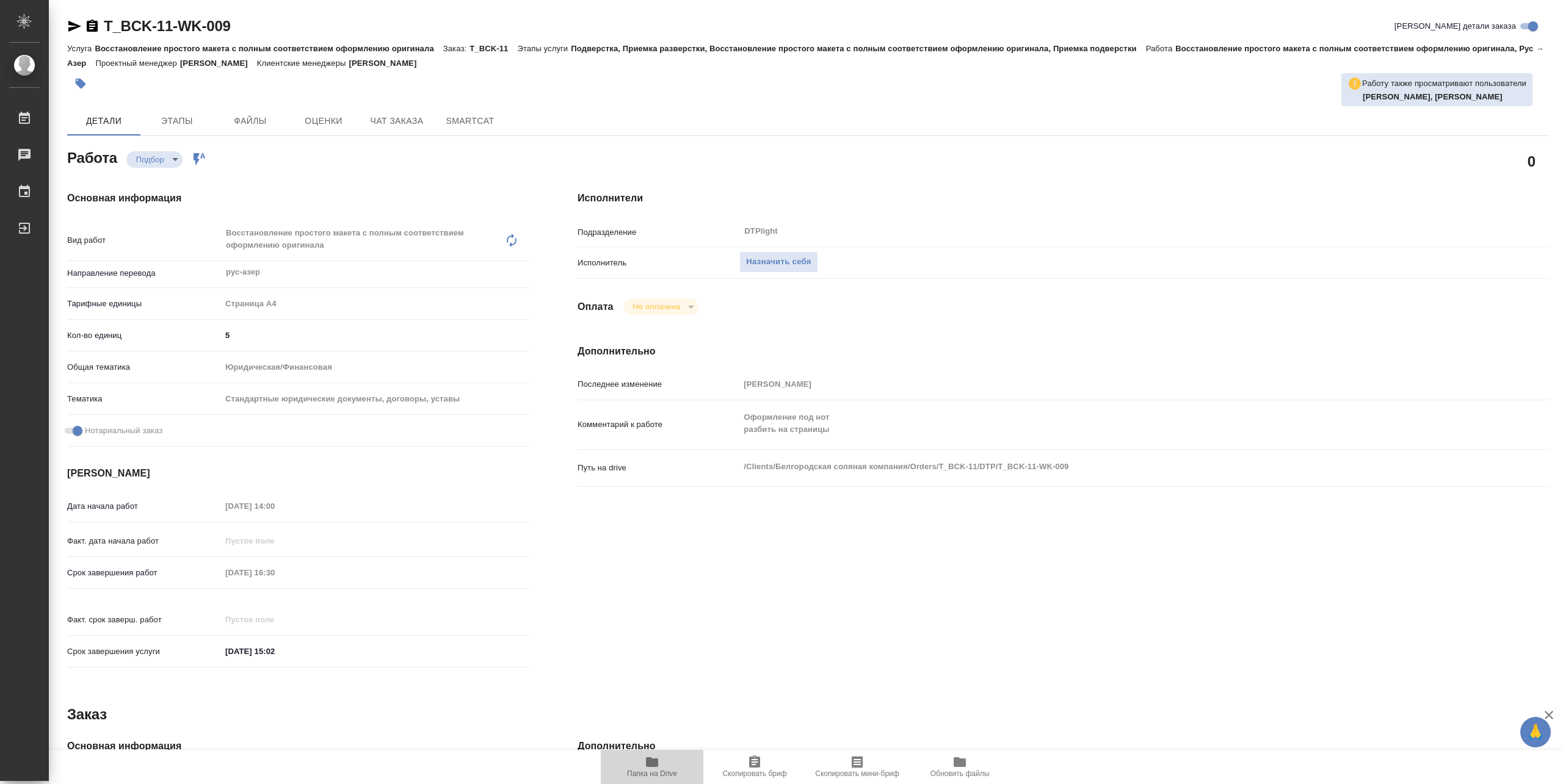
click at [655, 773] on span "Папка на Drive" at bounding box center [652, 774] width 50 height 9
type textarea "x"
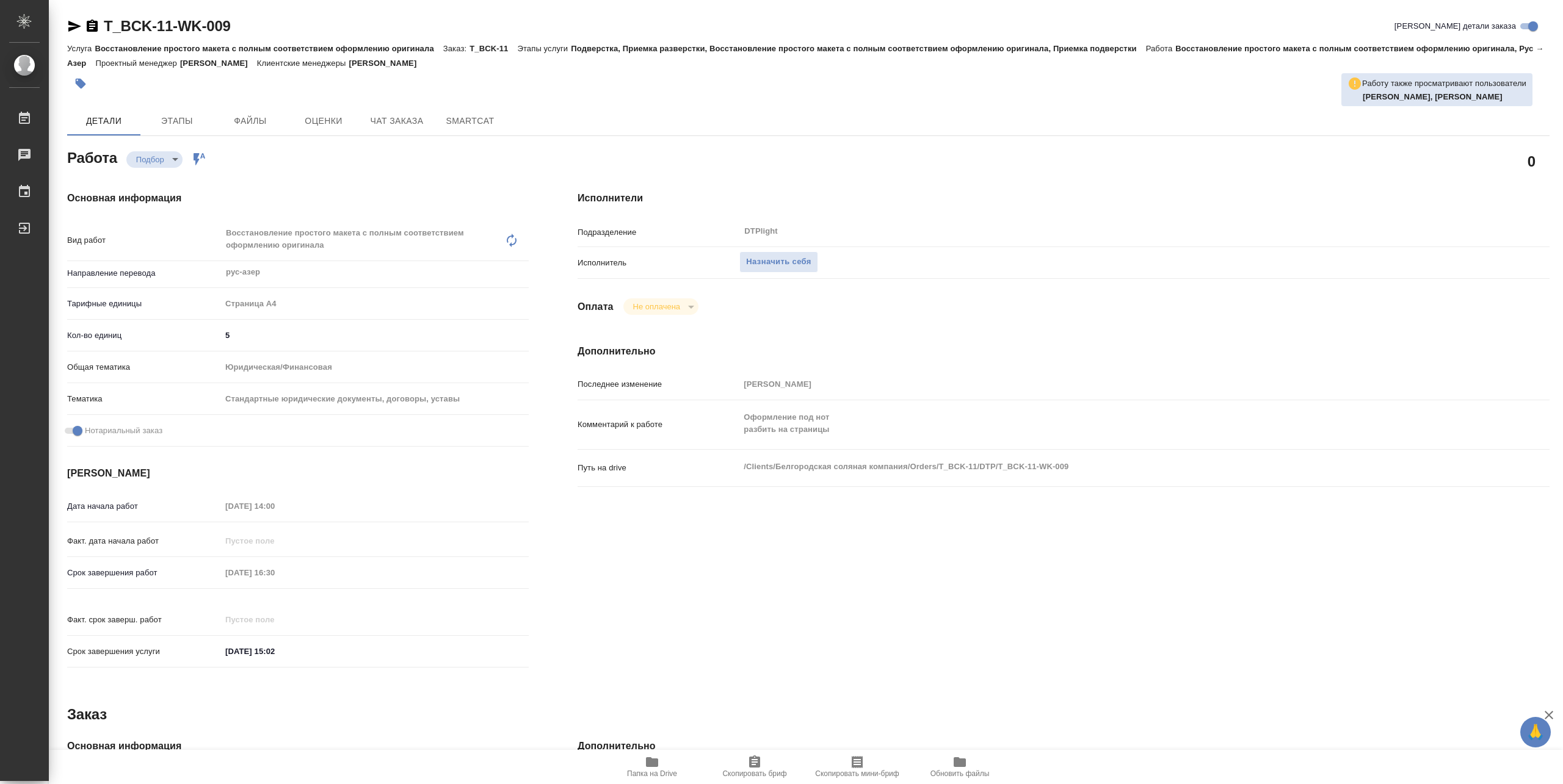
type textarea "x"
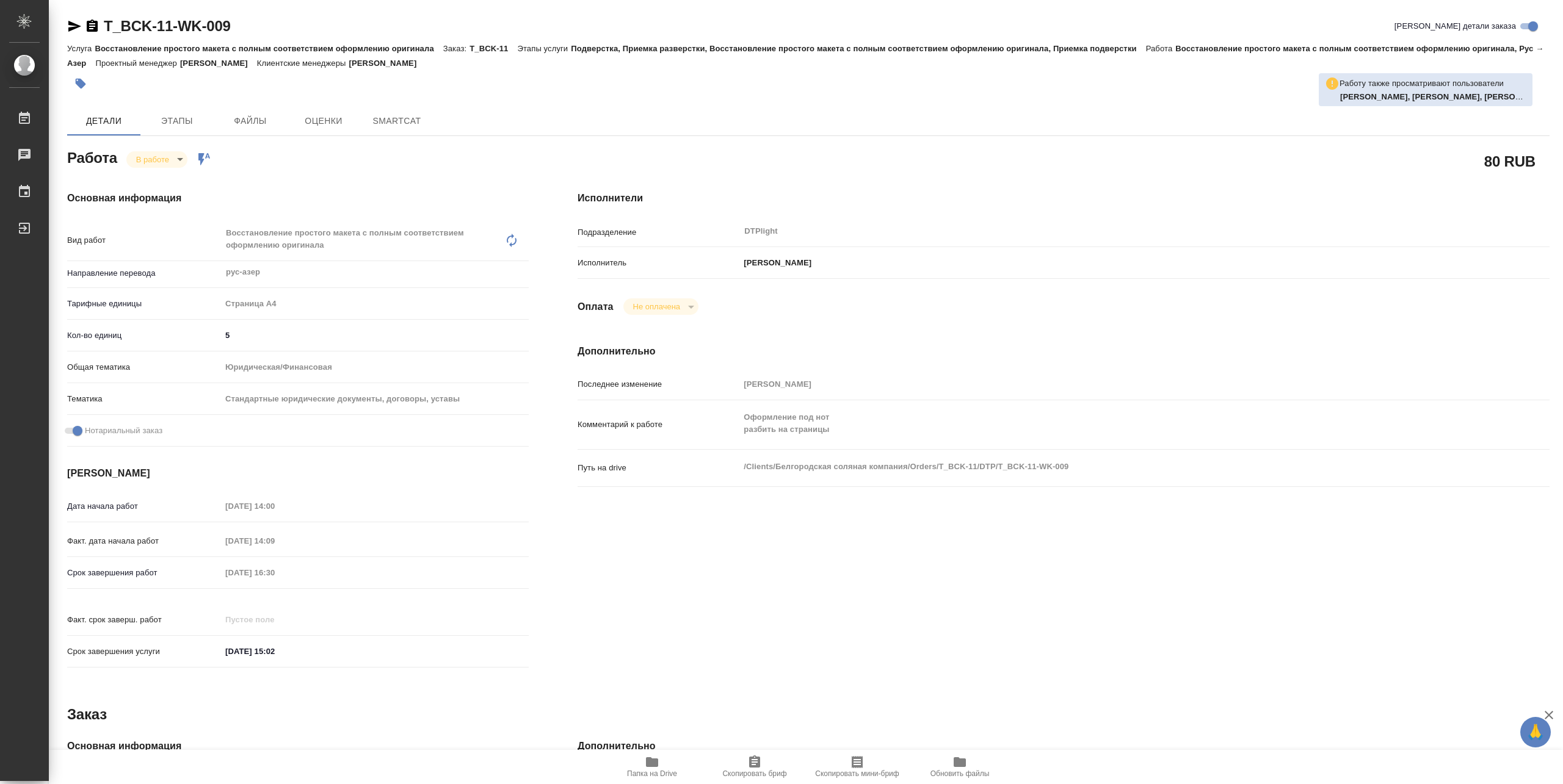
type textarea "x"
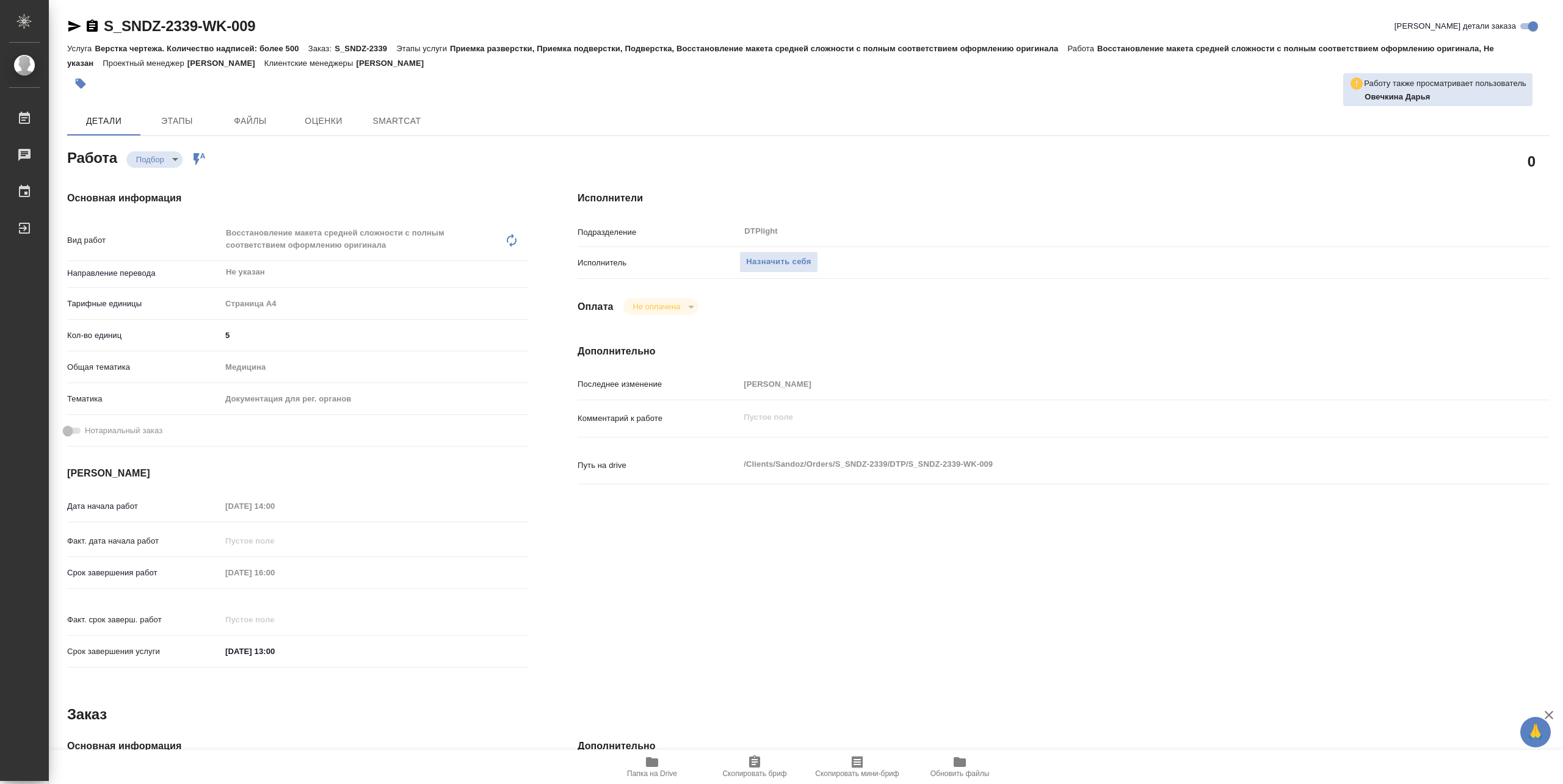
type textarea "x"
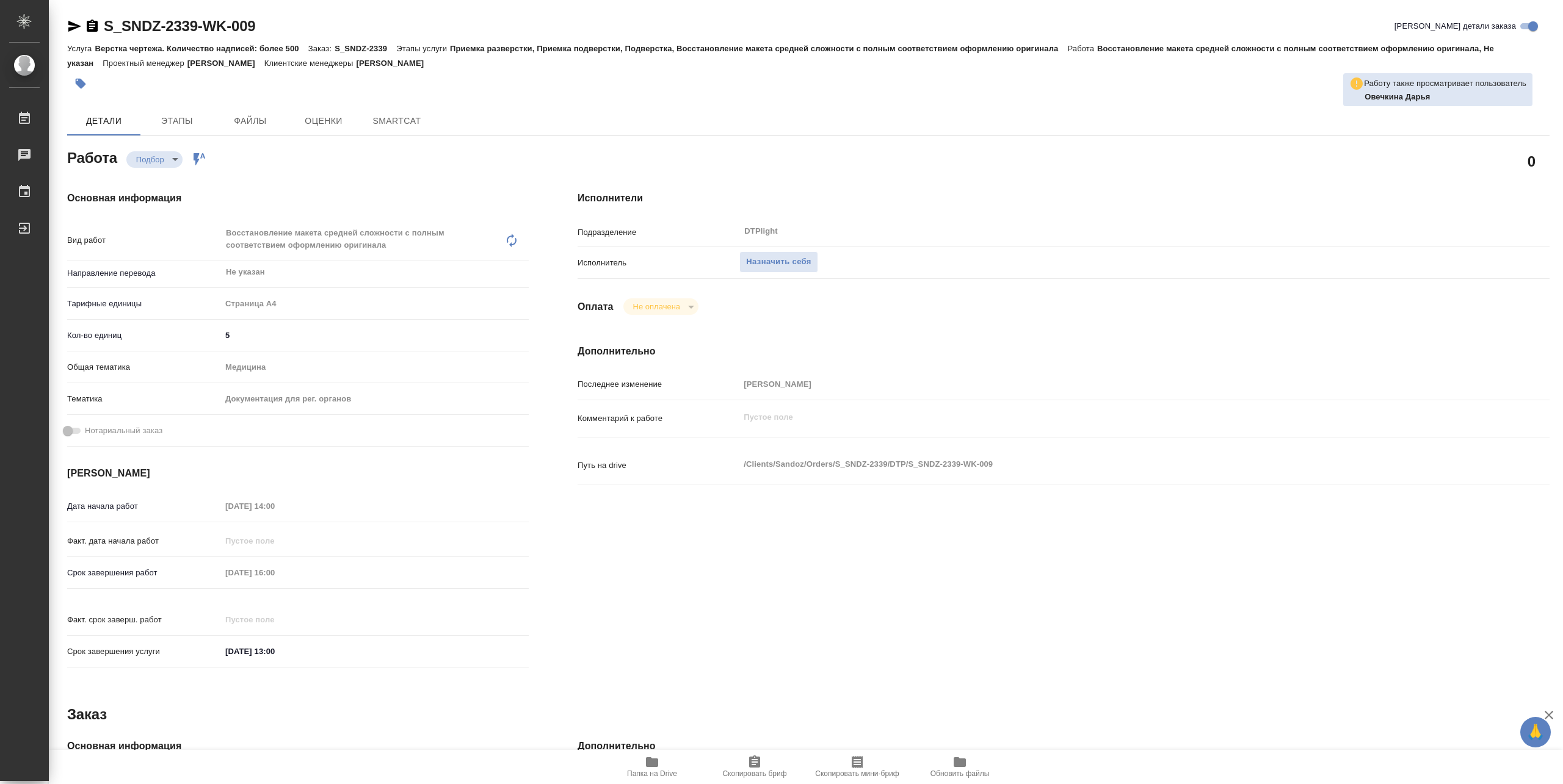
type textarea "x"
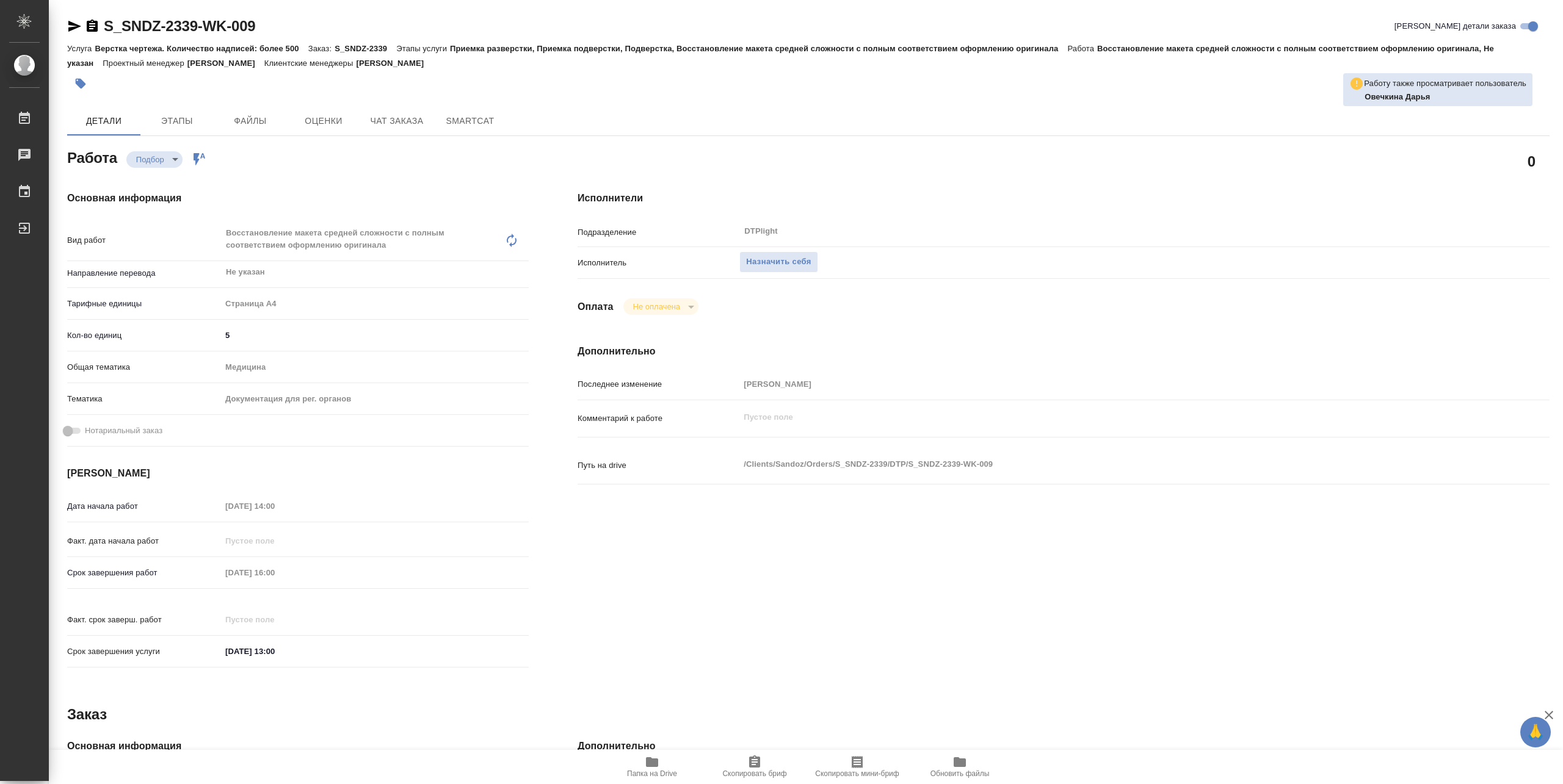
type textarea "x"
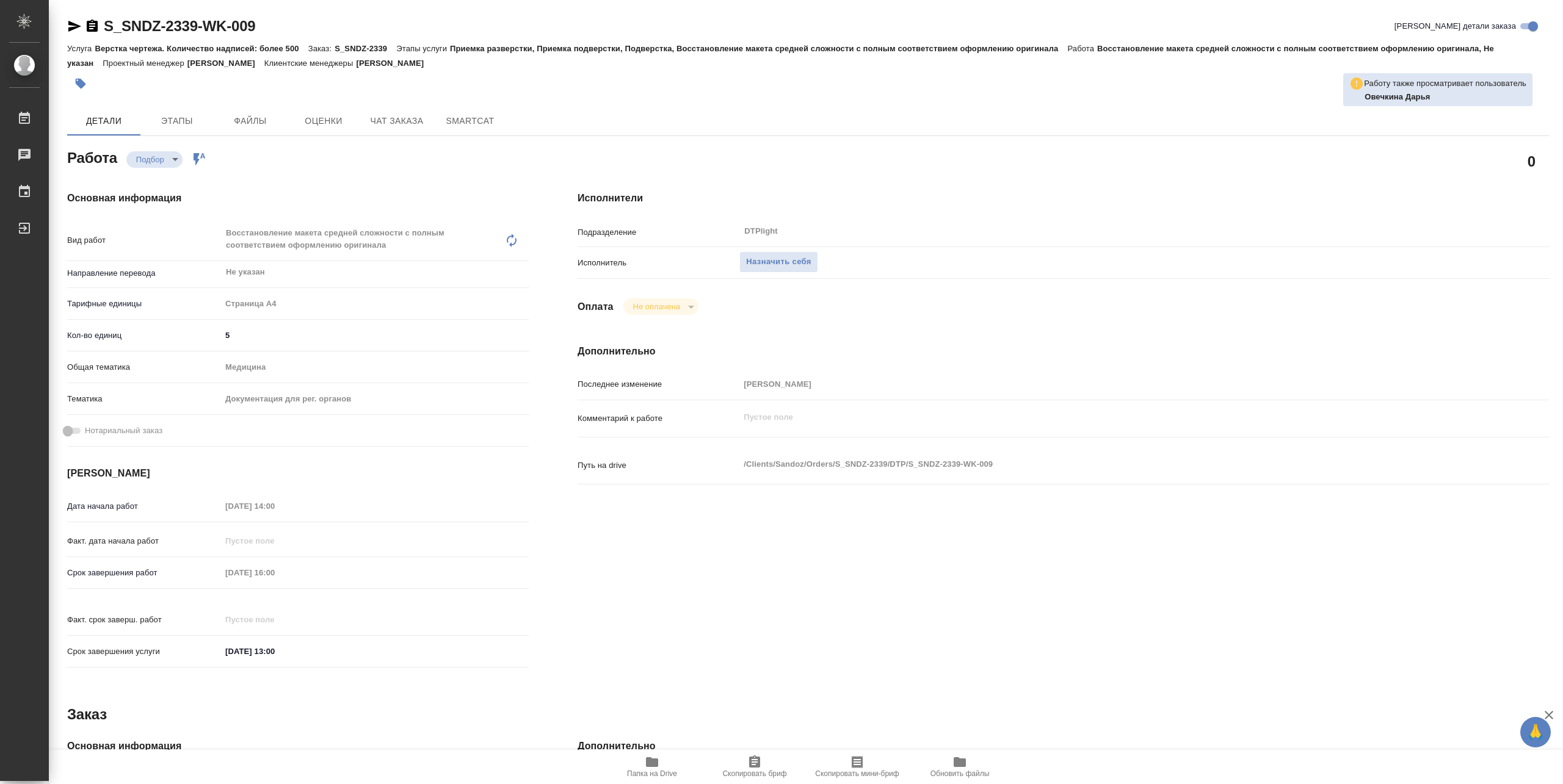
click at [657, 770] on span "Папка на Drive" at bounding box center [652, 774] width 50 height 9
type textarea "x"
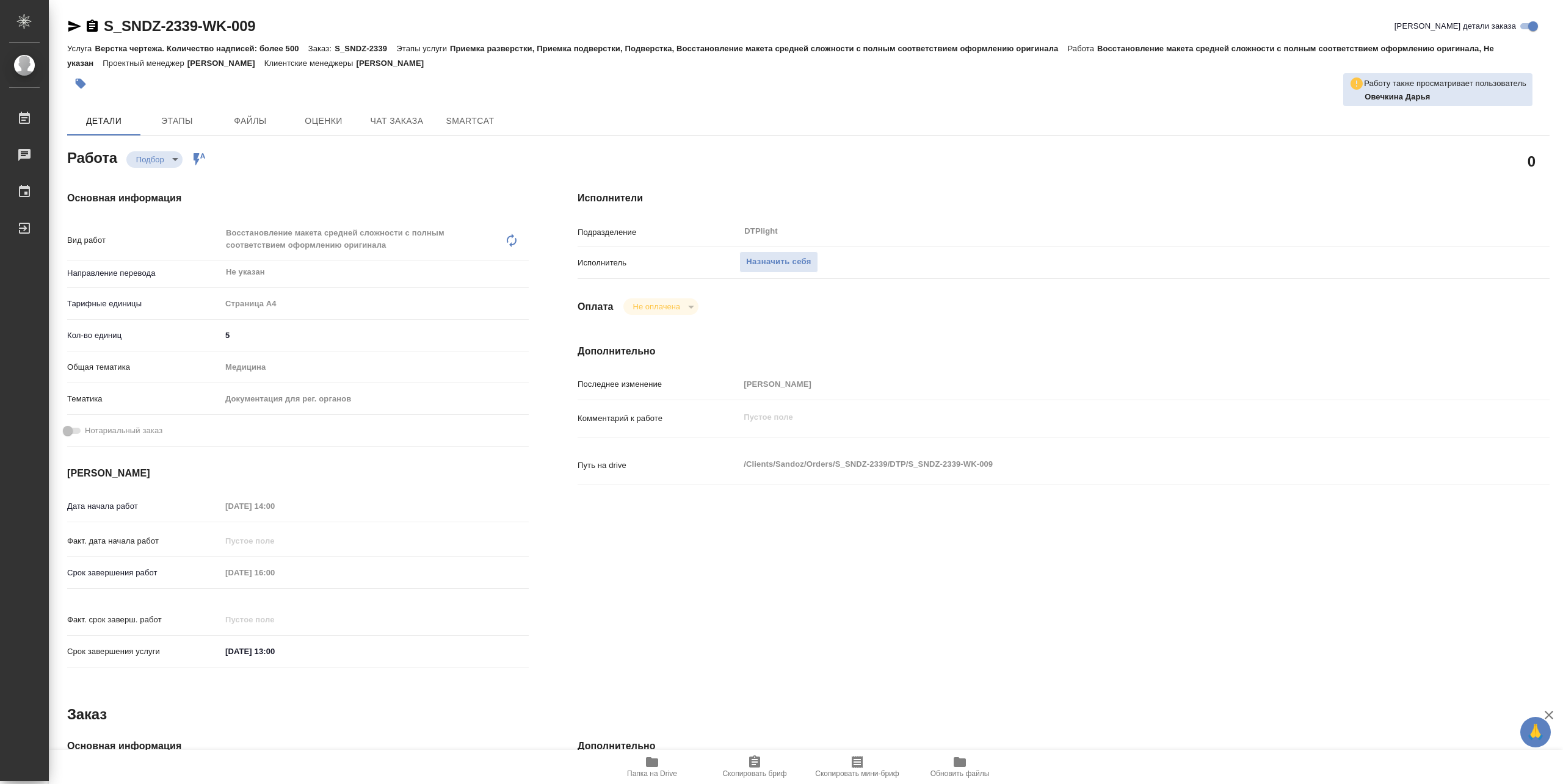
type textarea "x"
click at [769, 263] on span "Назначить себя" at bounding box center [778, 262] width 65 height 14
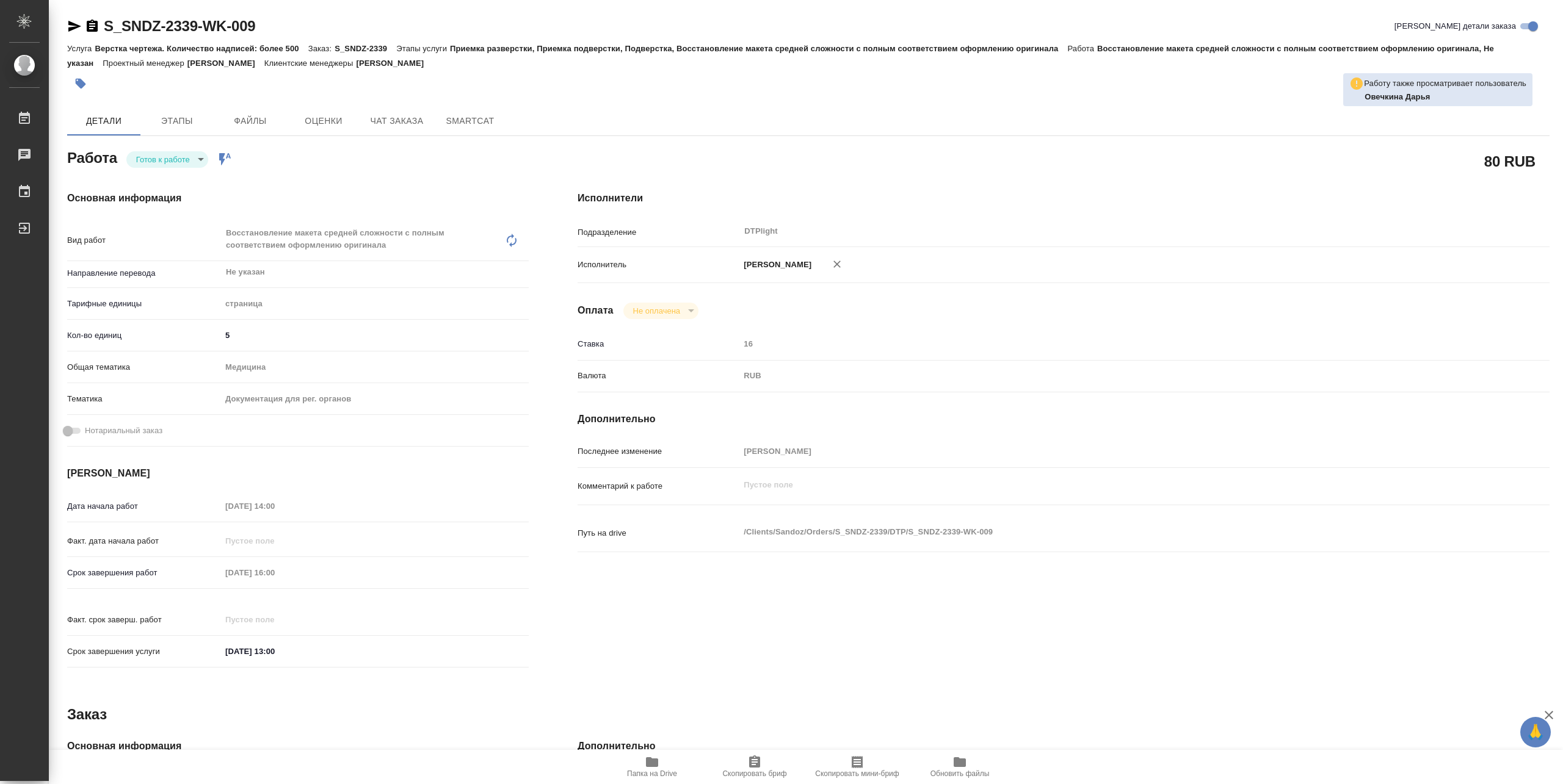
click at [193, 167] on body "🙏 .cls-1 fill:#fff; AWATERA Pankina Anna Работы Чаты График Выйти S_SNDZ-2339-W…" at bounding box center [782, 392] width 1563 height 784
type textarea "x"
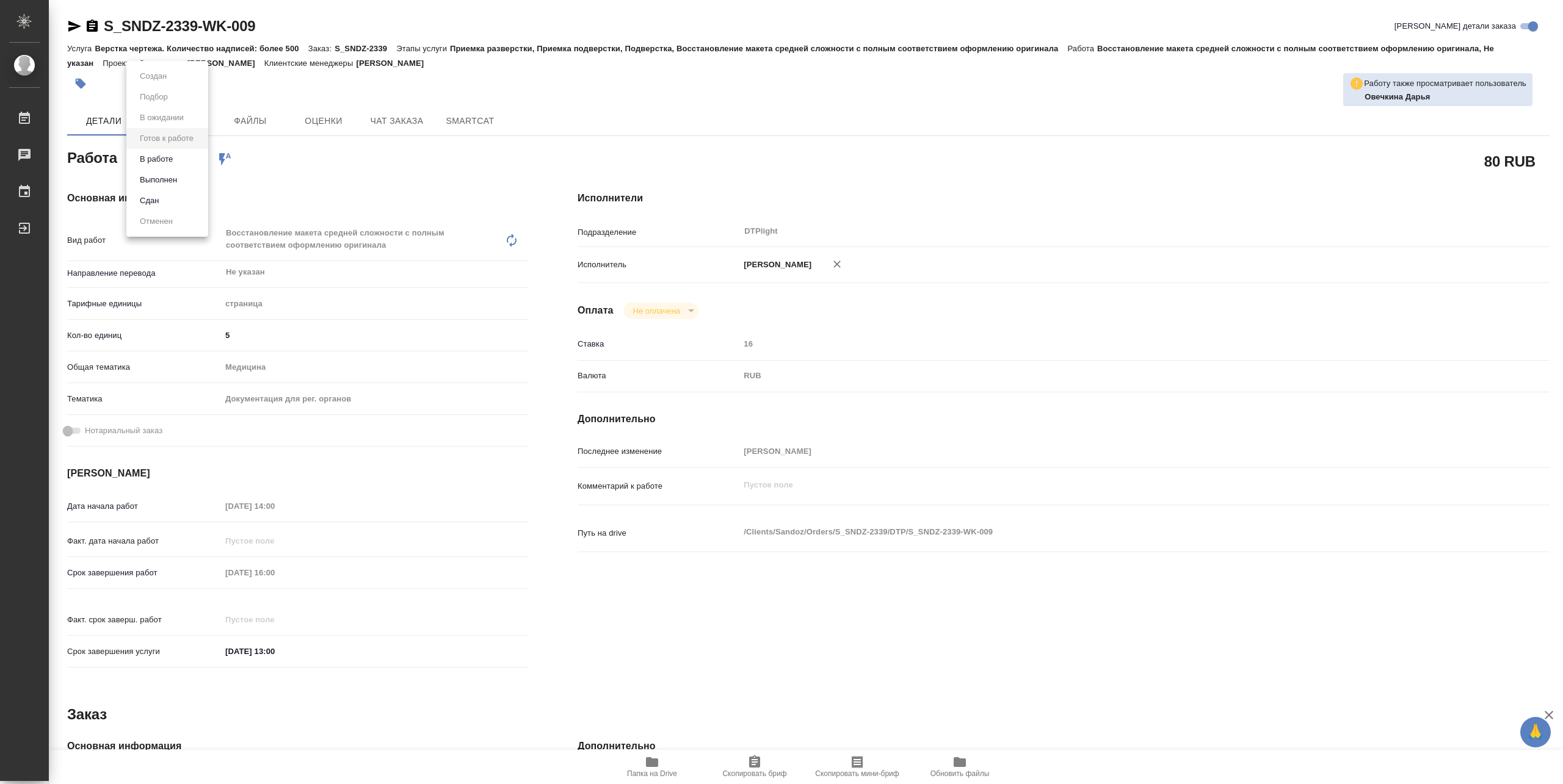
type textarea "x"
click at [177, 164] on li "В работе" at bounding box center [167, 159] width 82 height 21
type textarea "x"
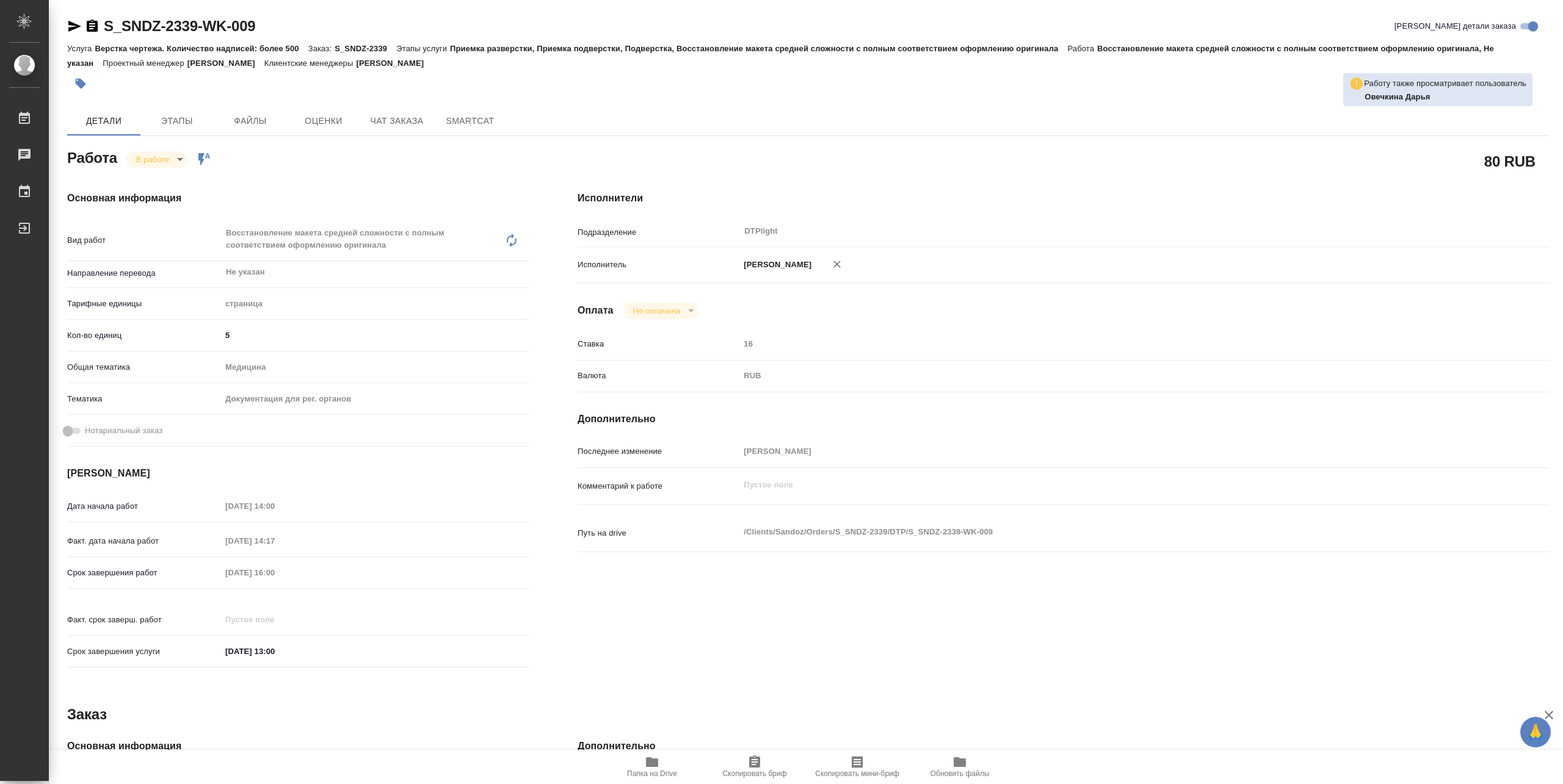
type textarea "x"
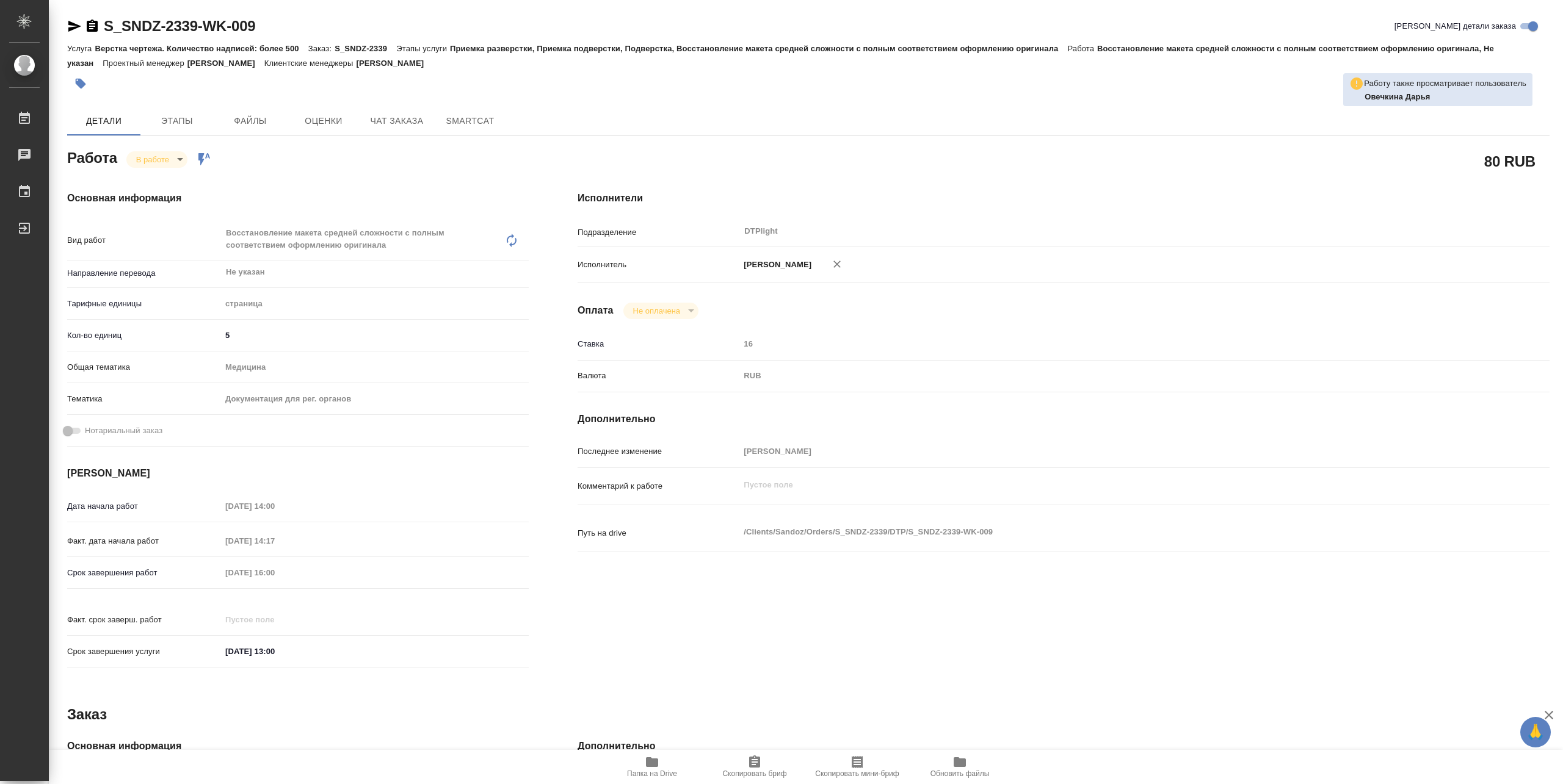
type textarea "x"
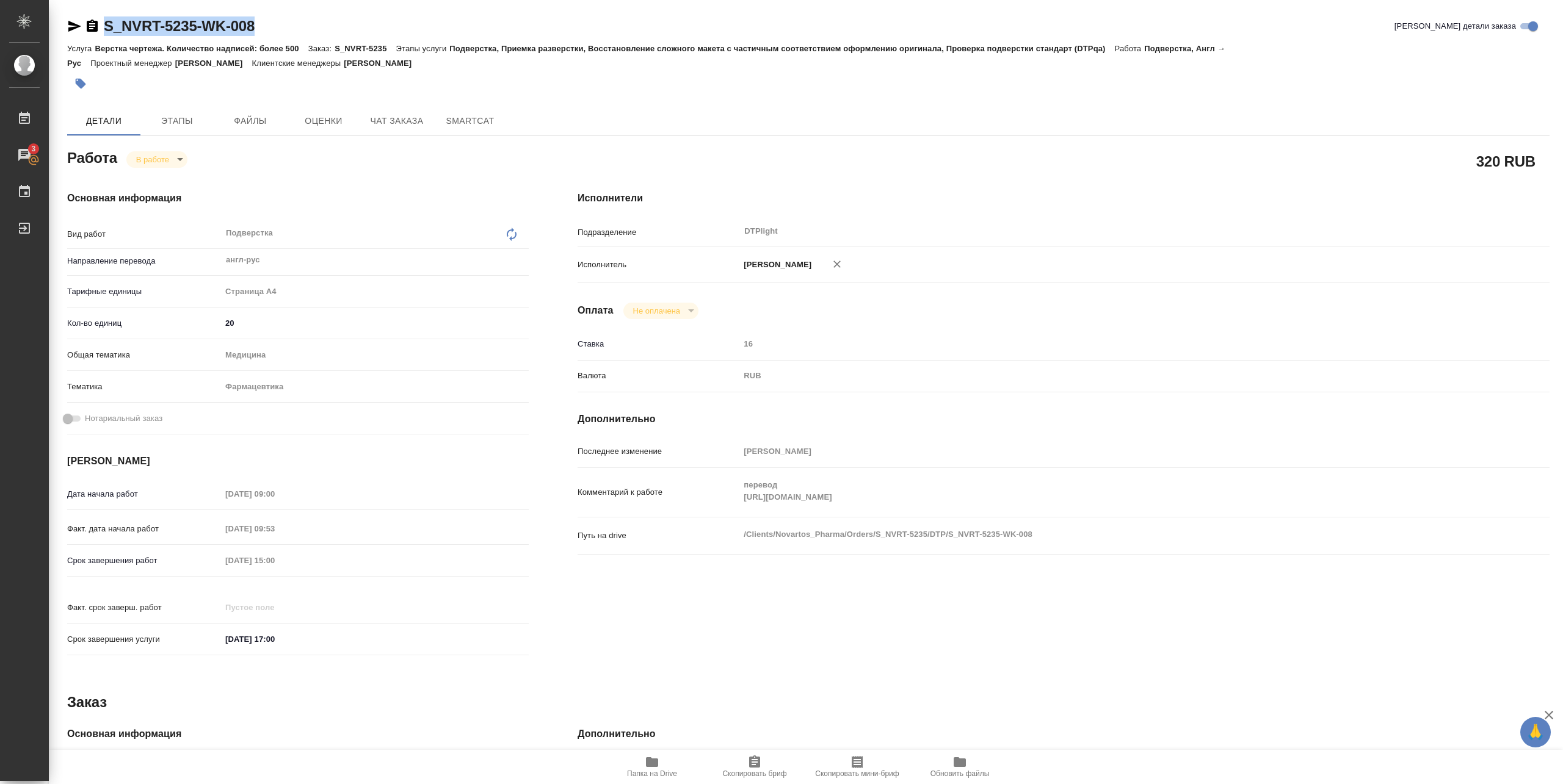
click at [650, 756] on icon "button" at bounding box center [652, 762] width 15 height 15
click at [157, 163] on body "🙏 .cls-1 fill:#fff; AWATERA [PERSON_NAME] 3 Чаты График Выйти S_NVRT-5235-WK-00…" at bounding box center [782, 392] width 1563 height 784
click at [159, 178] on button "Выполнен" at bounding box center [159, 180] width 45 height 14
type textarea "x"
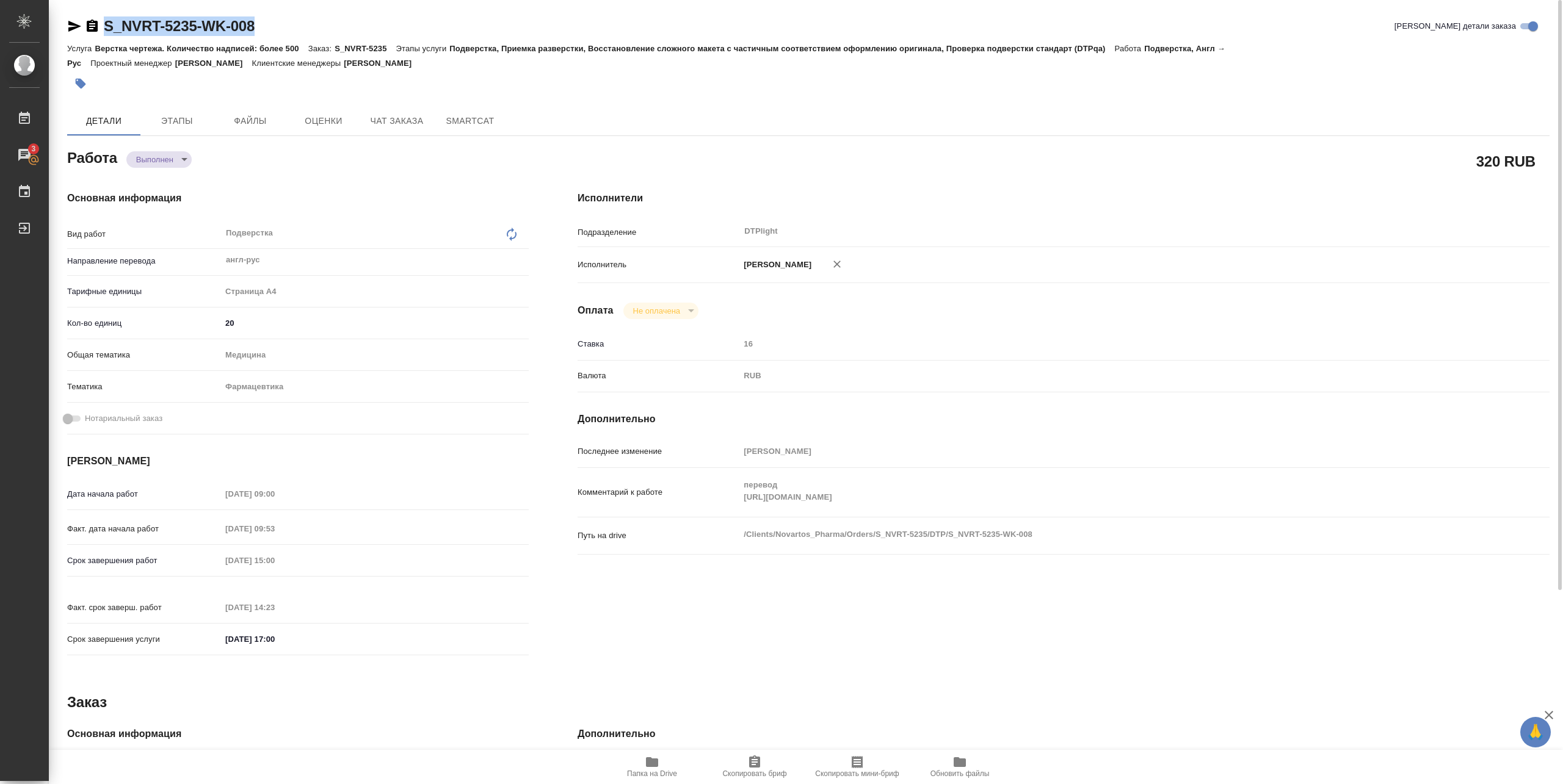
type textarea "x"
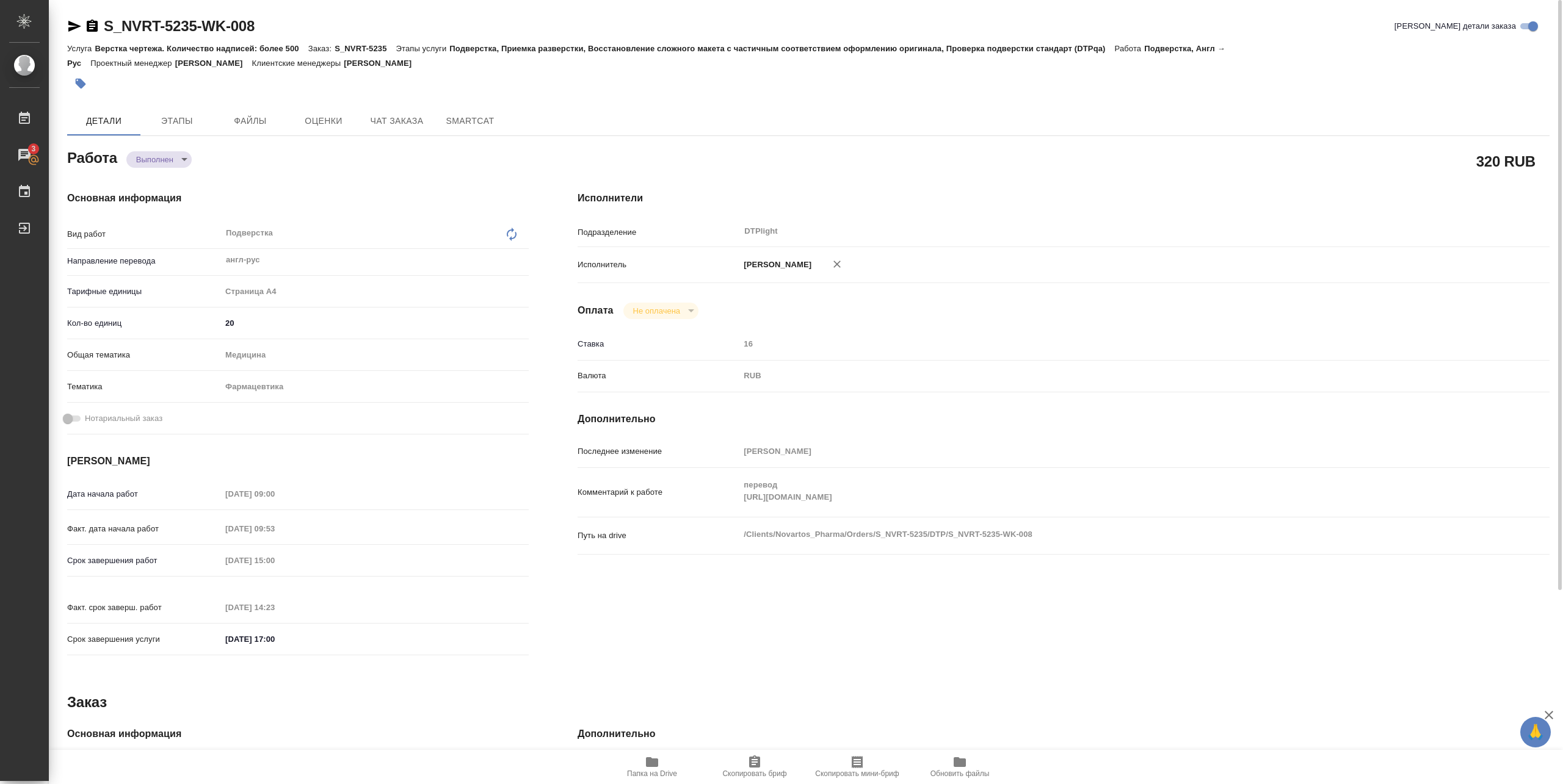
type textarea "x"
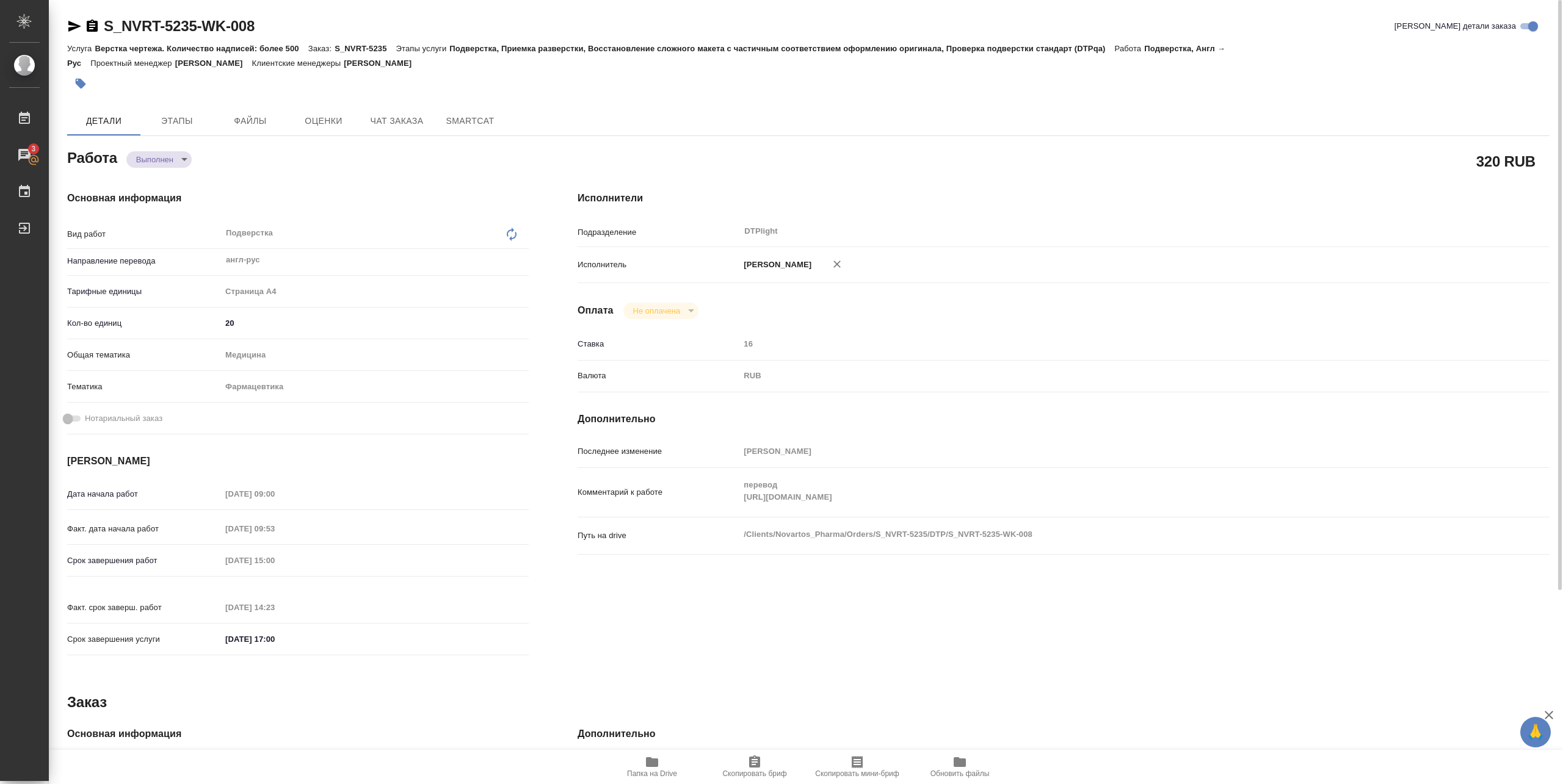
type textarea "x"
drag, startPoint x: 100, startPoint y: 35, endPoint x: 282, endPoint y: 29, distance: 182.1
click at [282, 29] on div "S_NVRT-5235-WK-008 [PERSON_NAME] детали заказа" at bounding box center [808, 26] width 1482 height 20
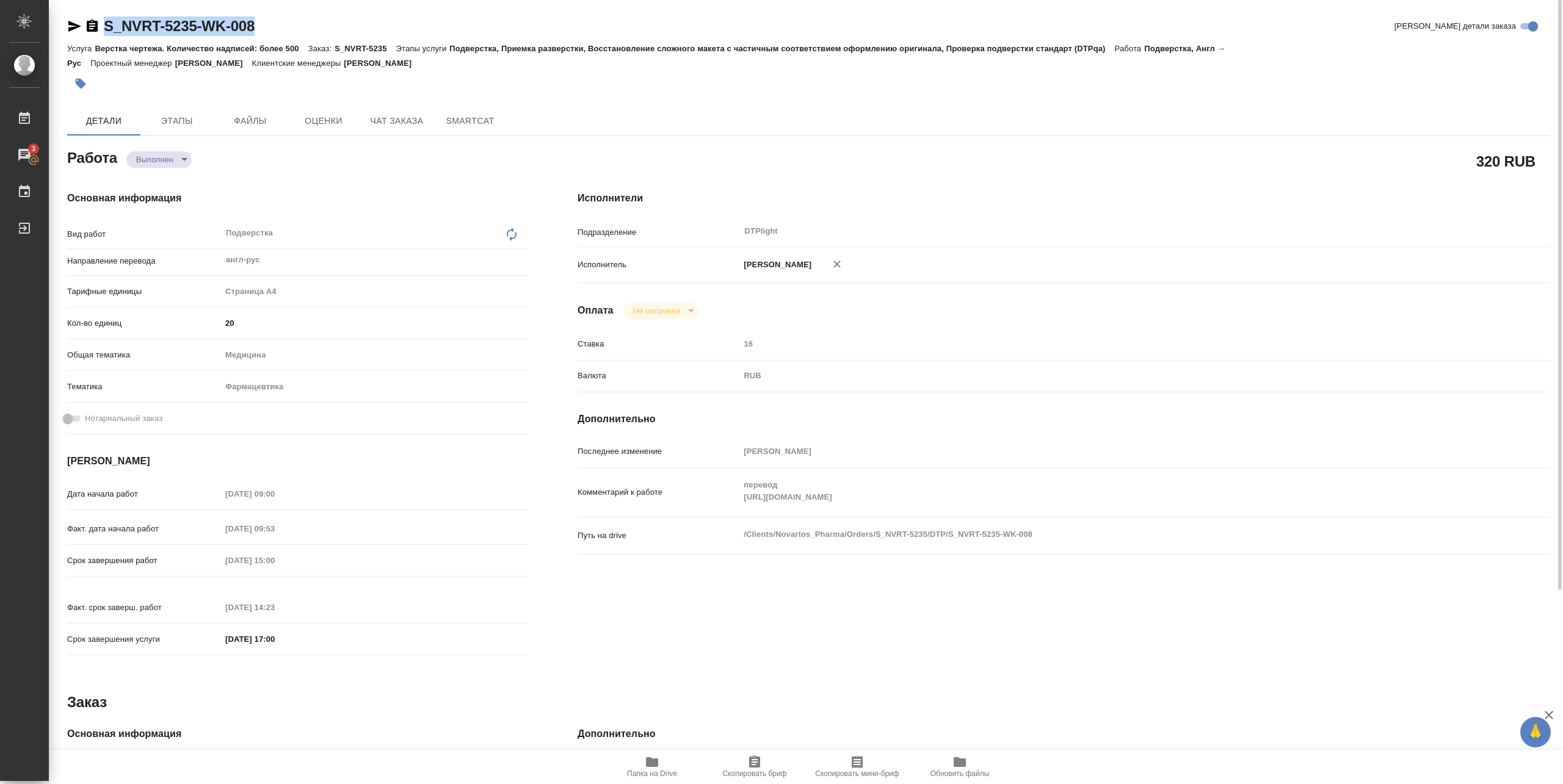
copy link "S_NVRT-5235-WK-008"
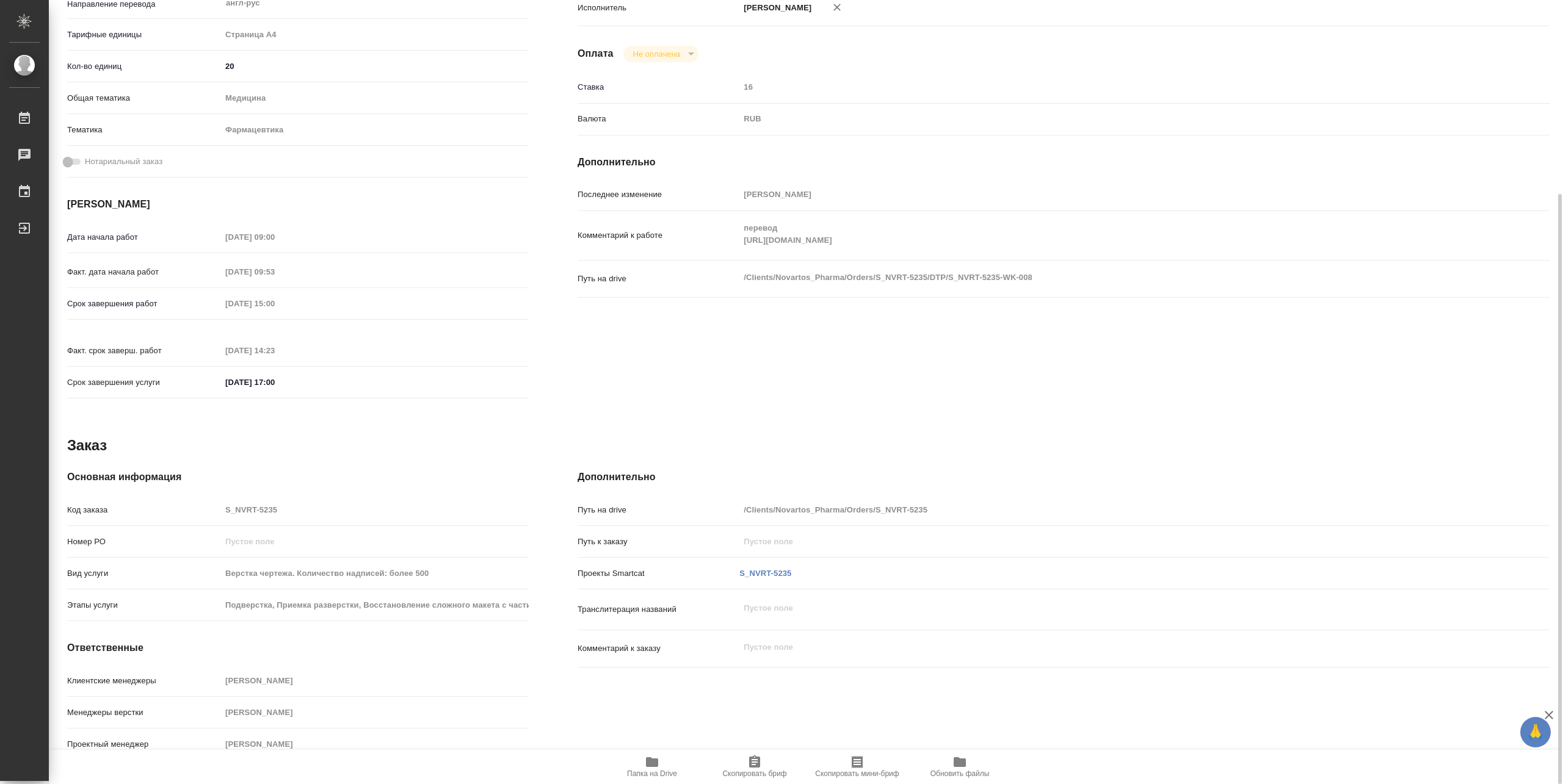
type textarea "x"
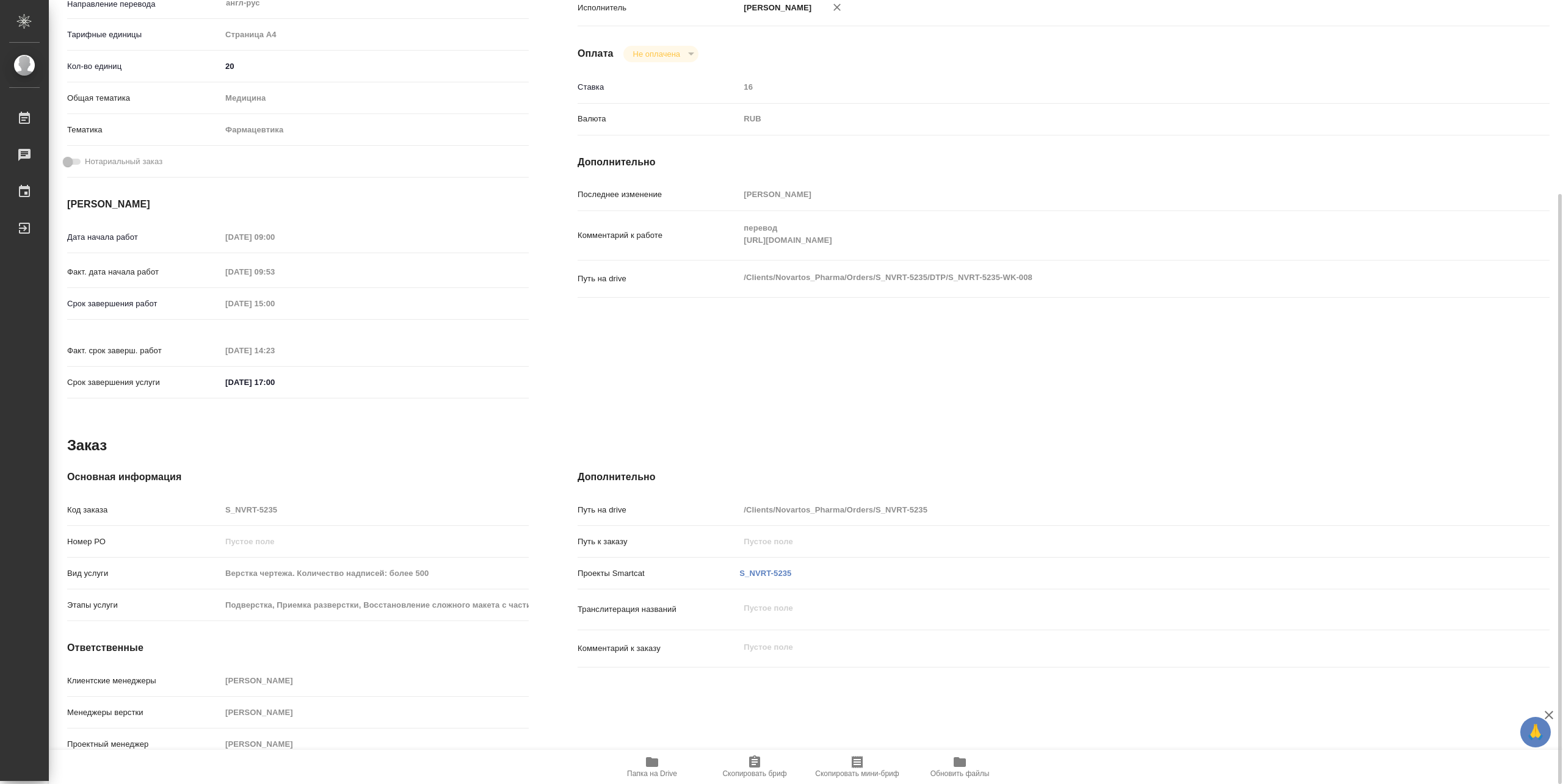
scroll to position [0, 0]
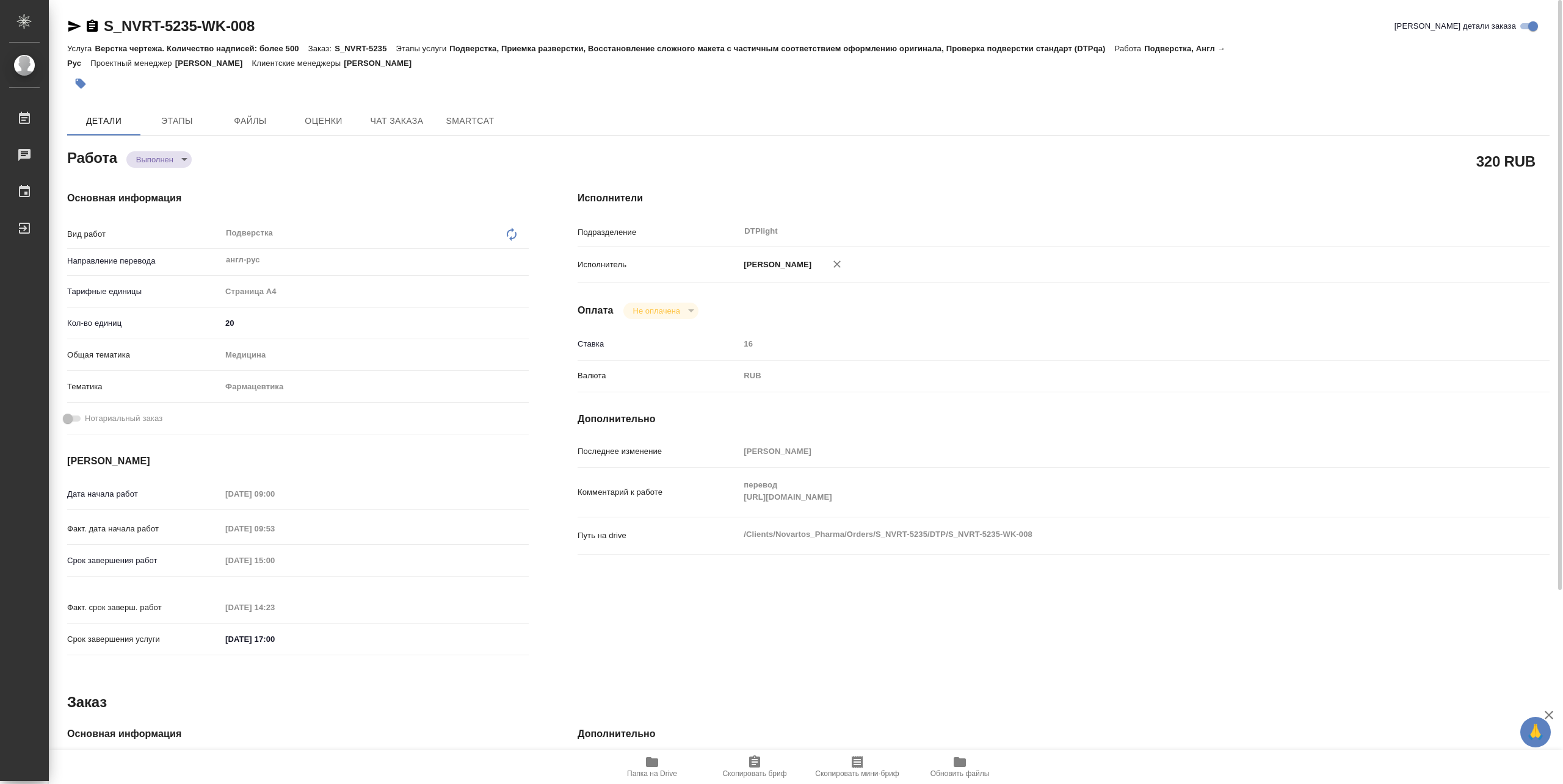
type textarea "x"
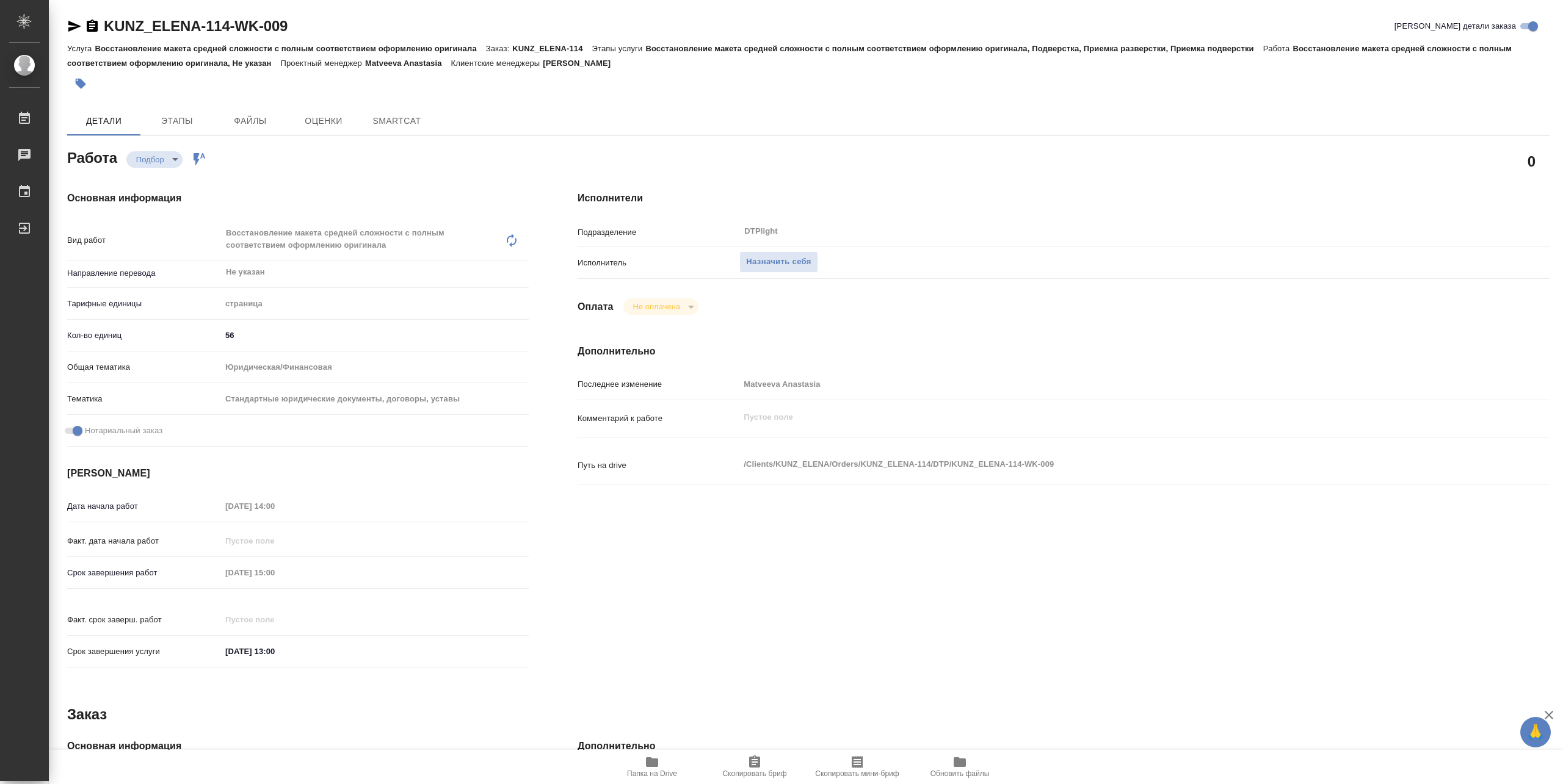
type textarea "x"
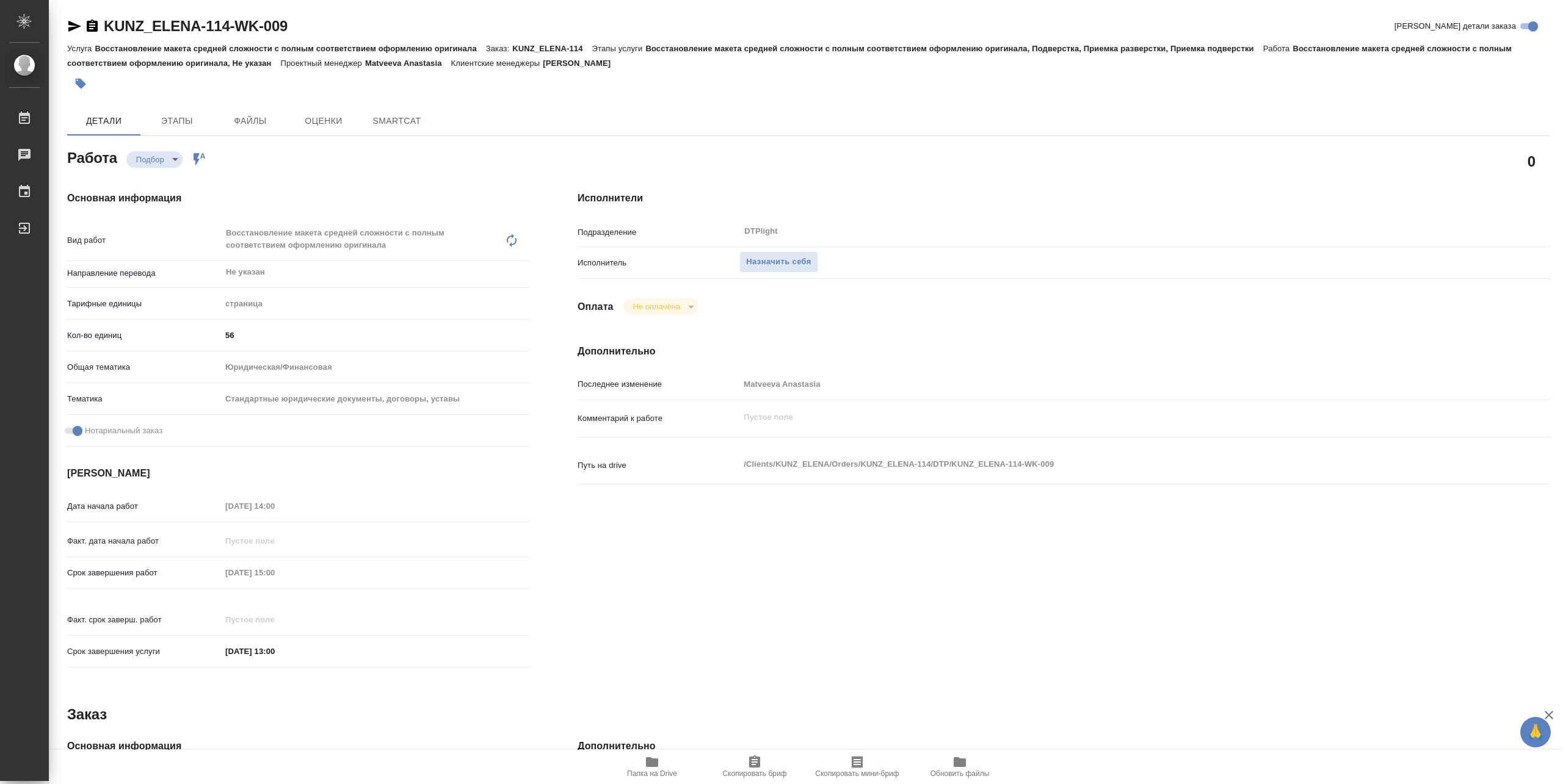
type textarea "x"
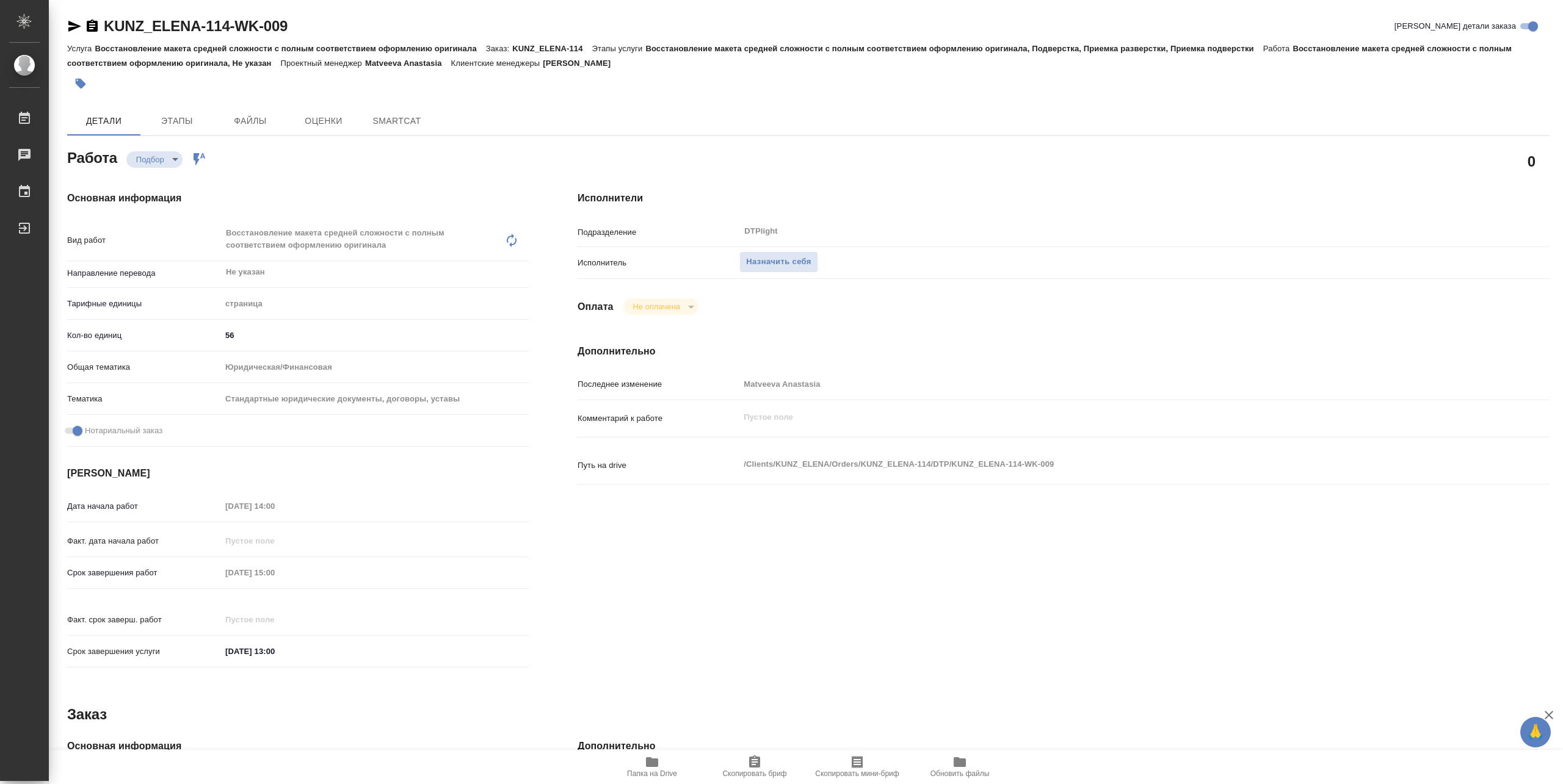
type textarea "x"
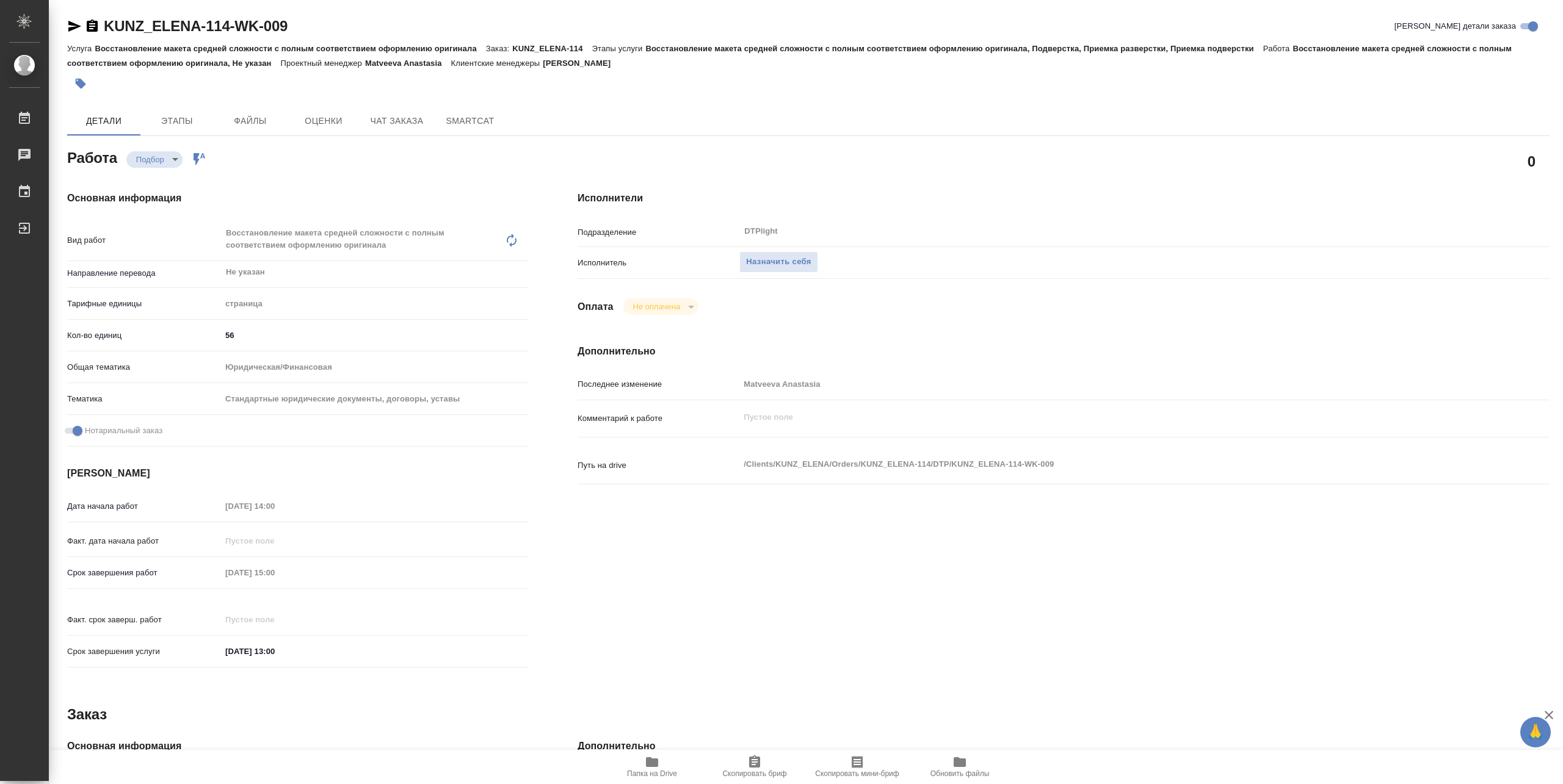
click at [647, 767] on icon "button" at bounding box center [652, 762] width 15 height 15
type textarea "x"
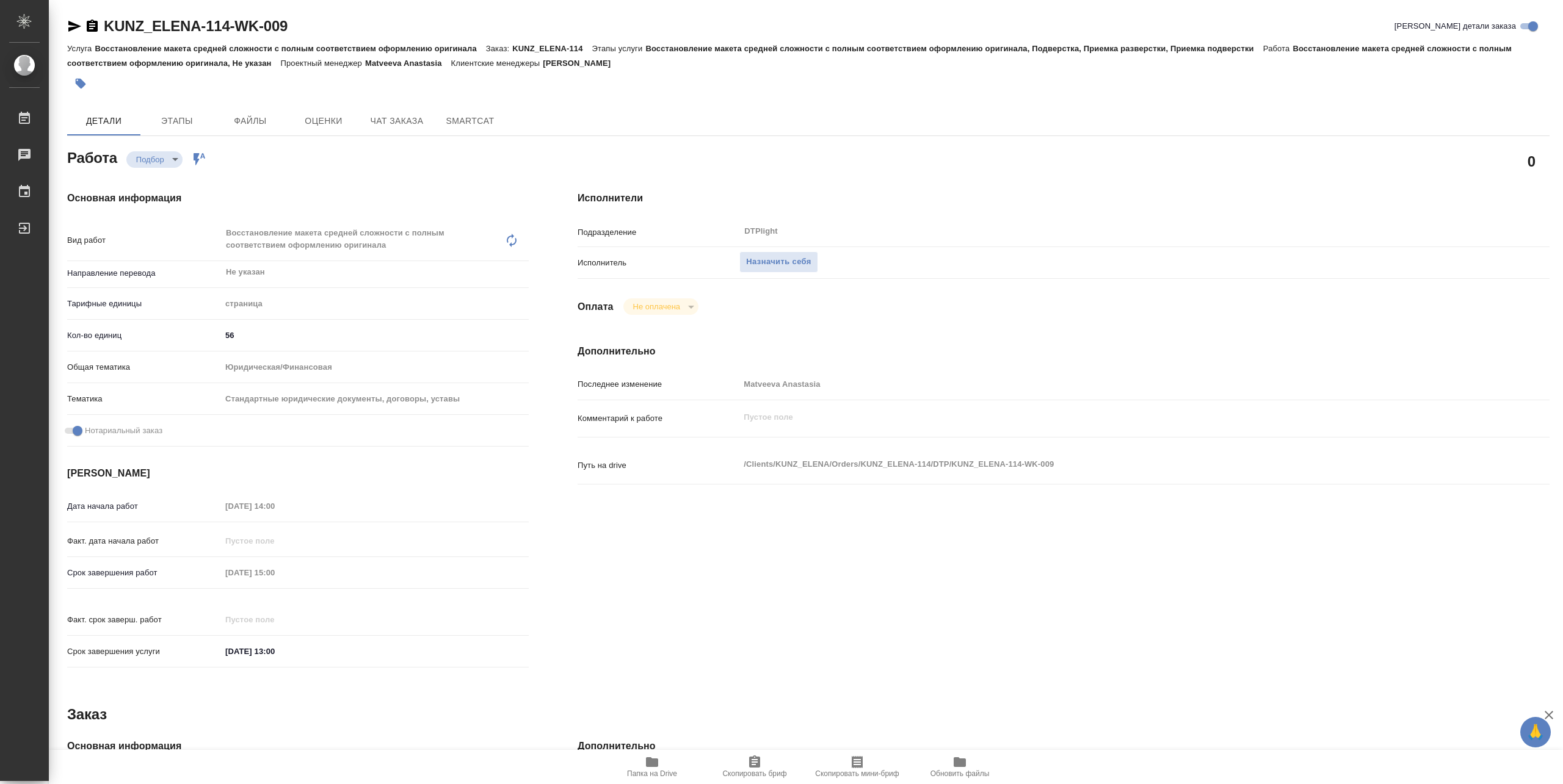
type textarea "x"
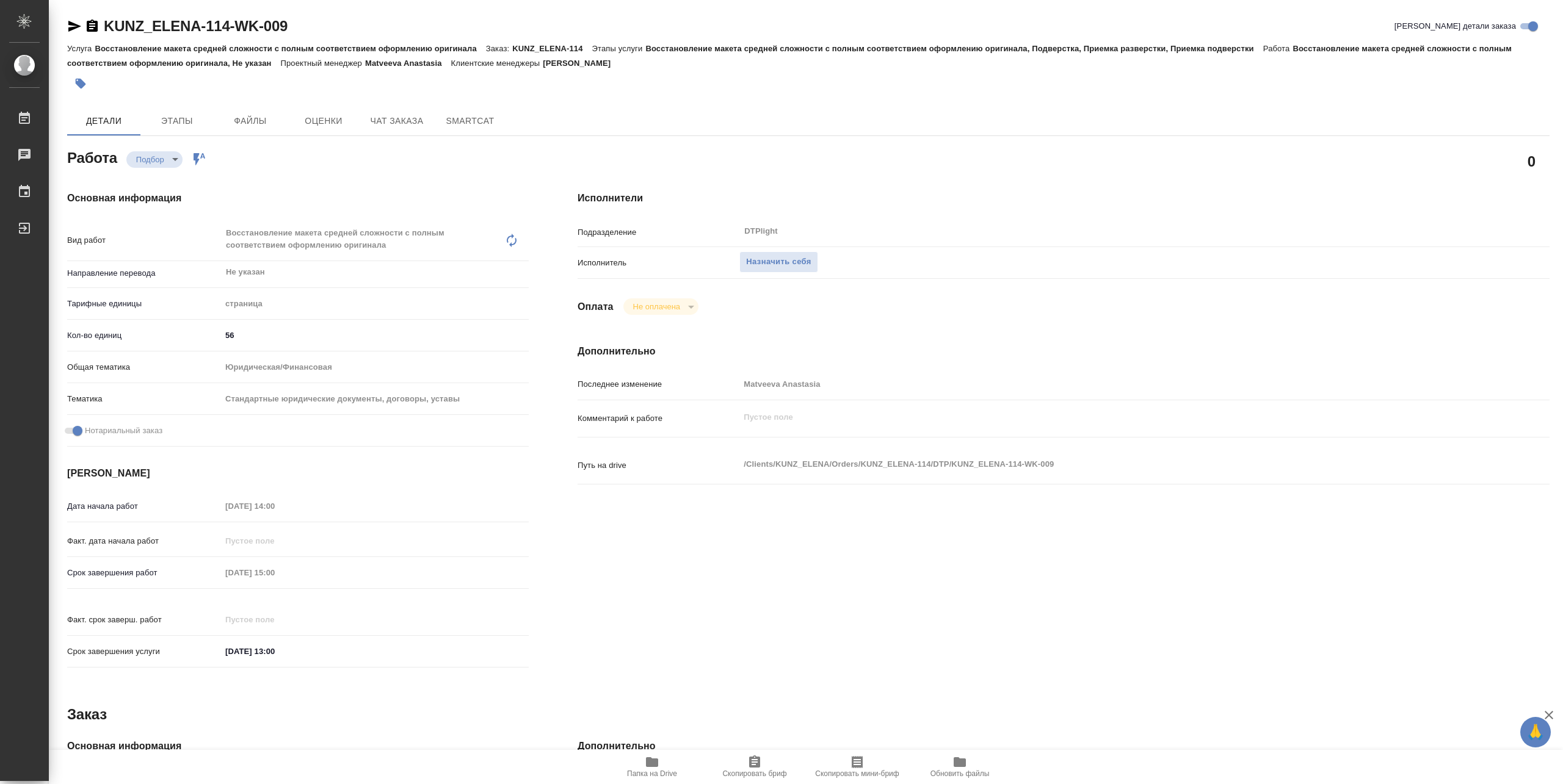
type textarea "x"
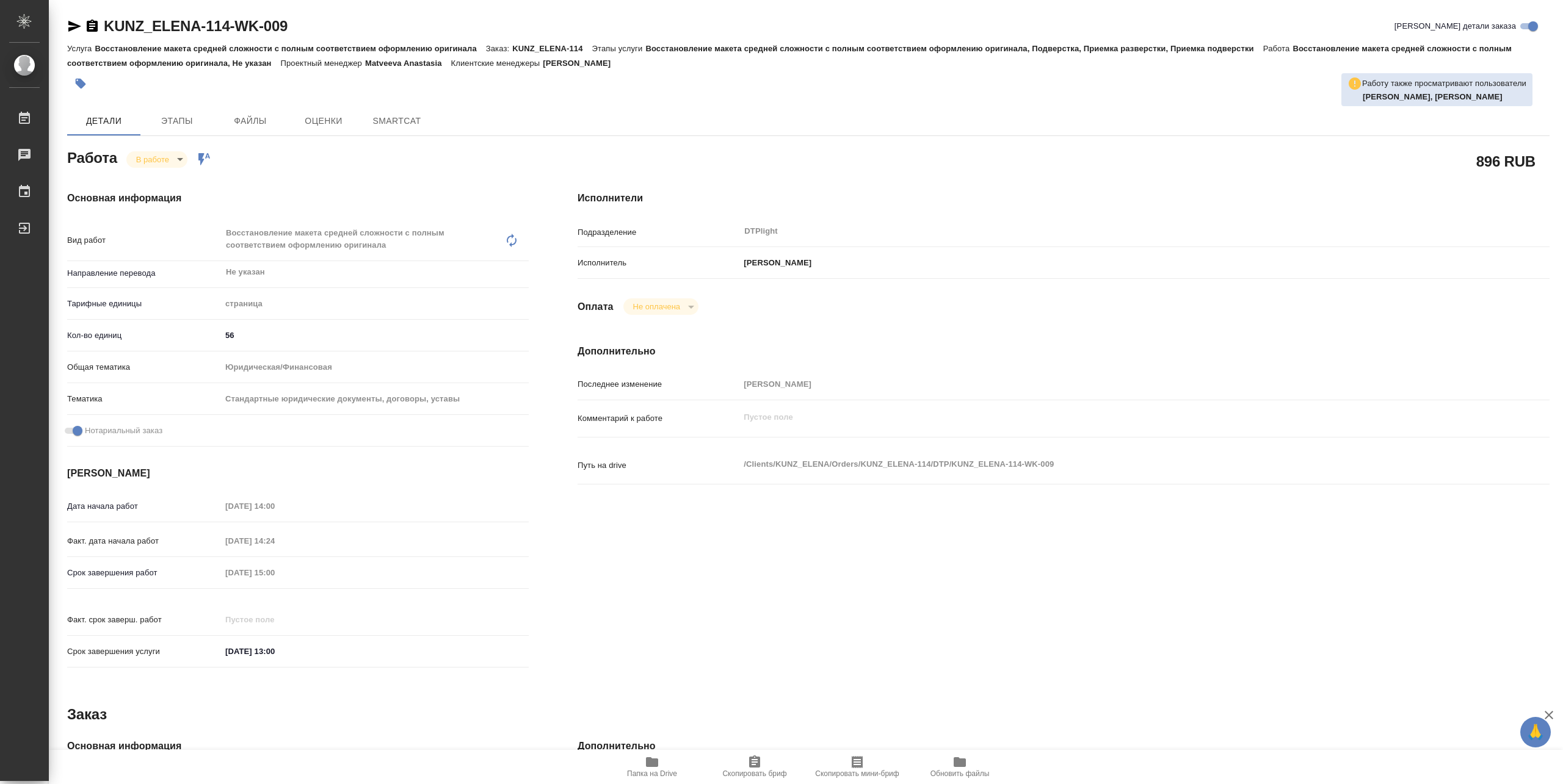
type textarea "x"
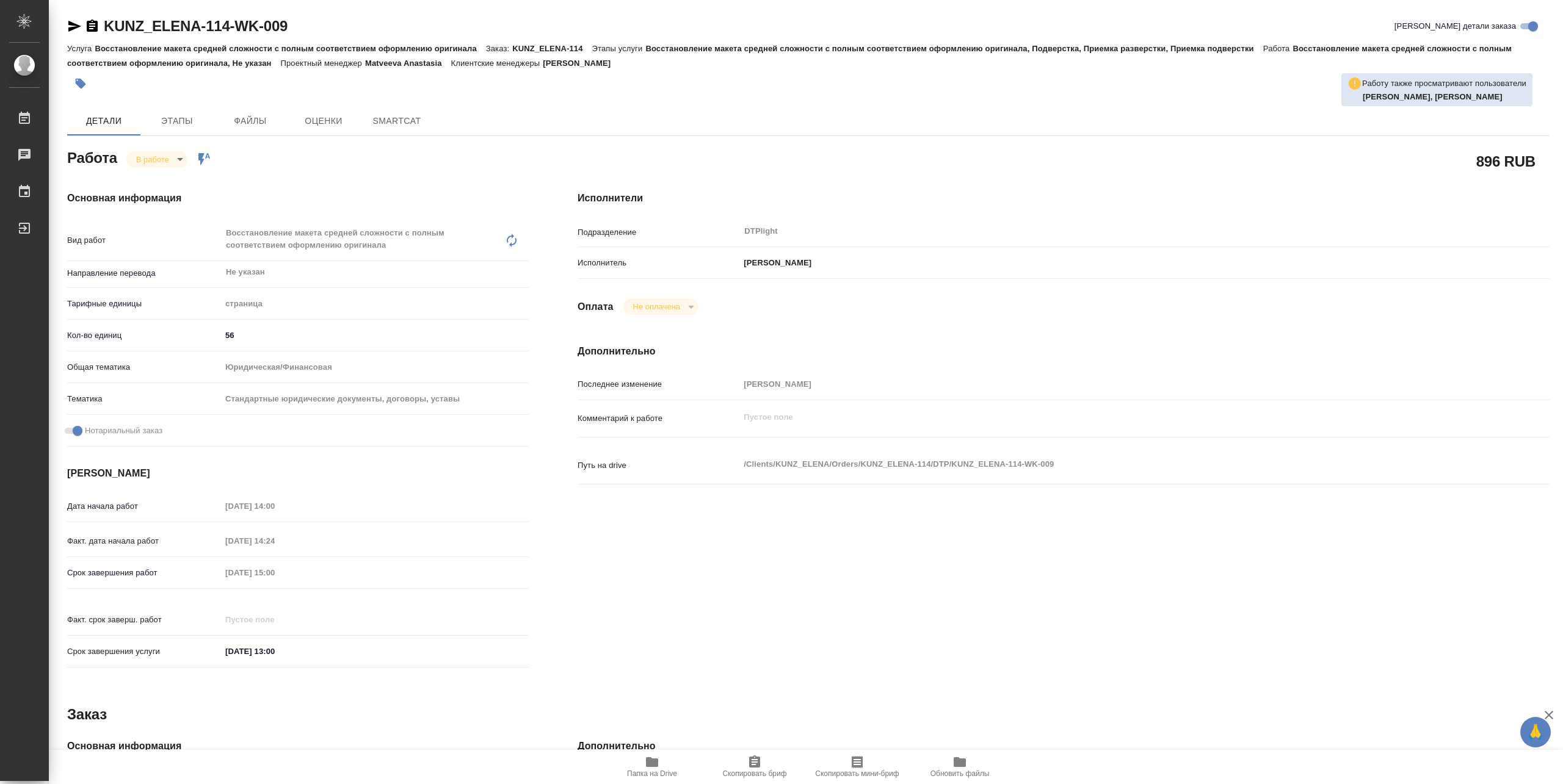
type textarea "x"
